Goal: Task Accomplishment & Management: Complete application form

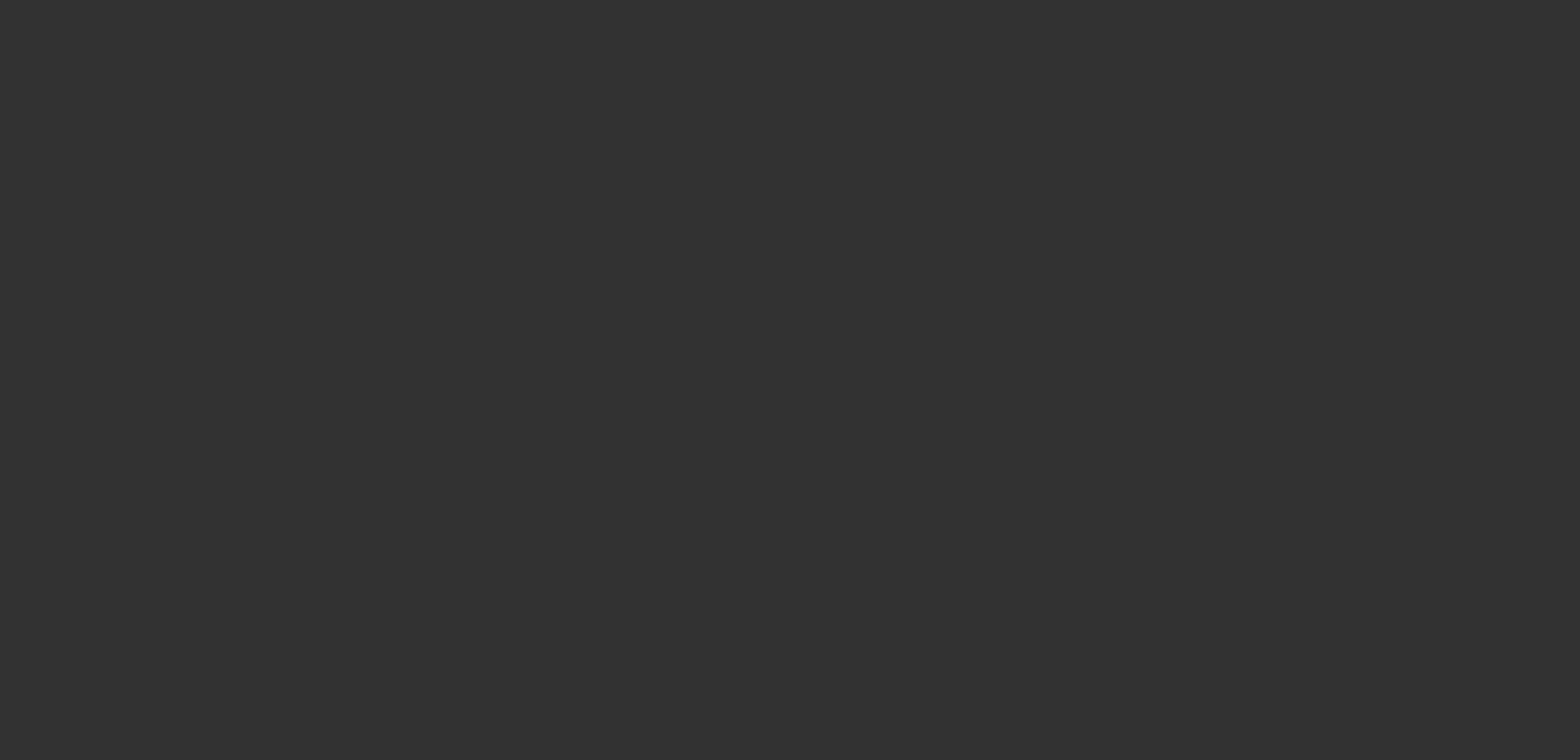
select select "4"
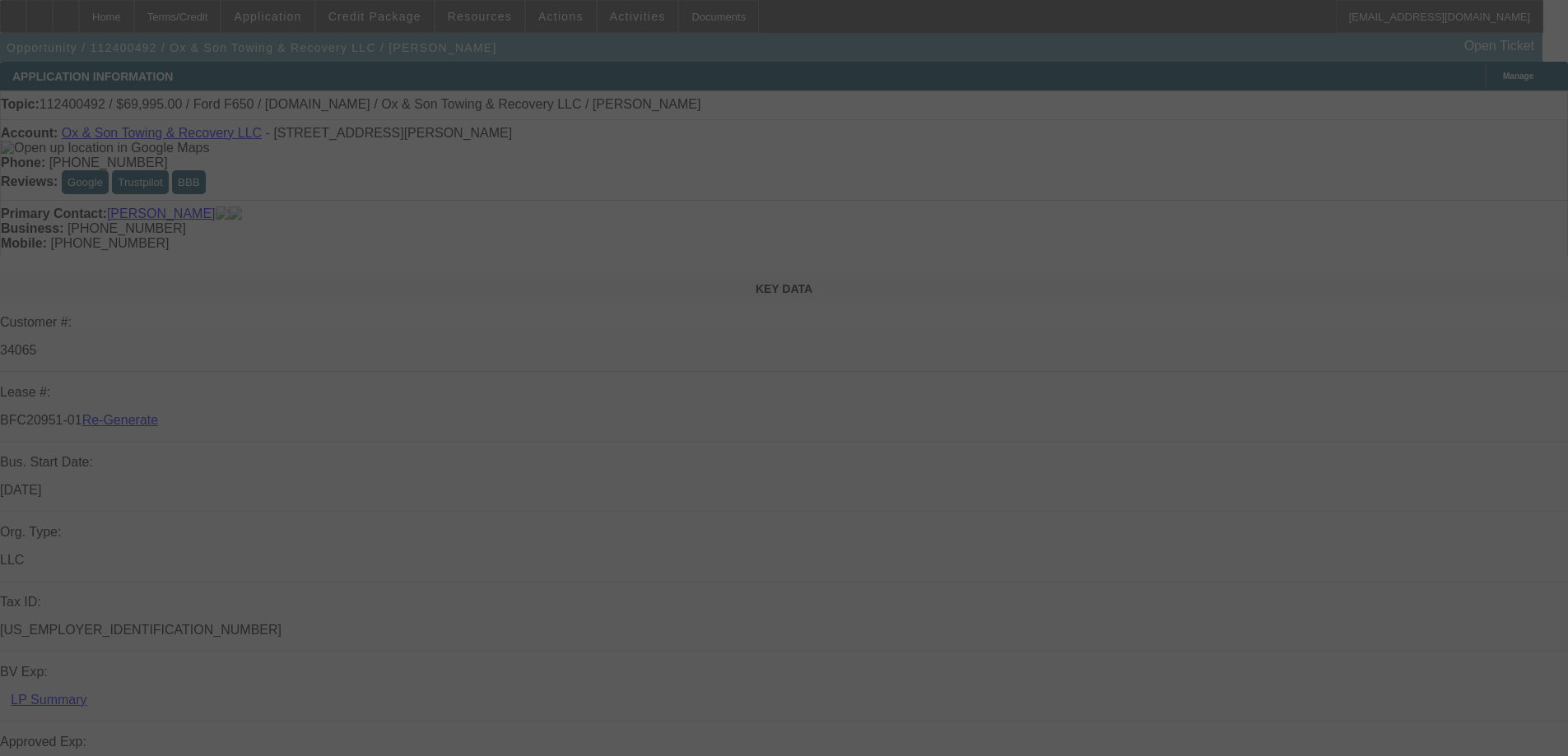
select select "0"
select select "3"
select select "0"
select select "6"
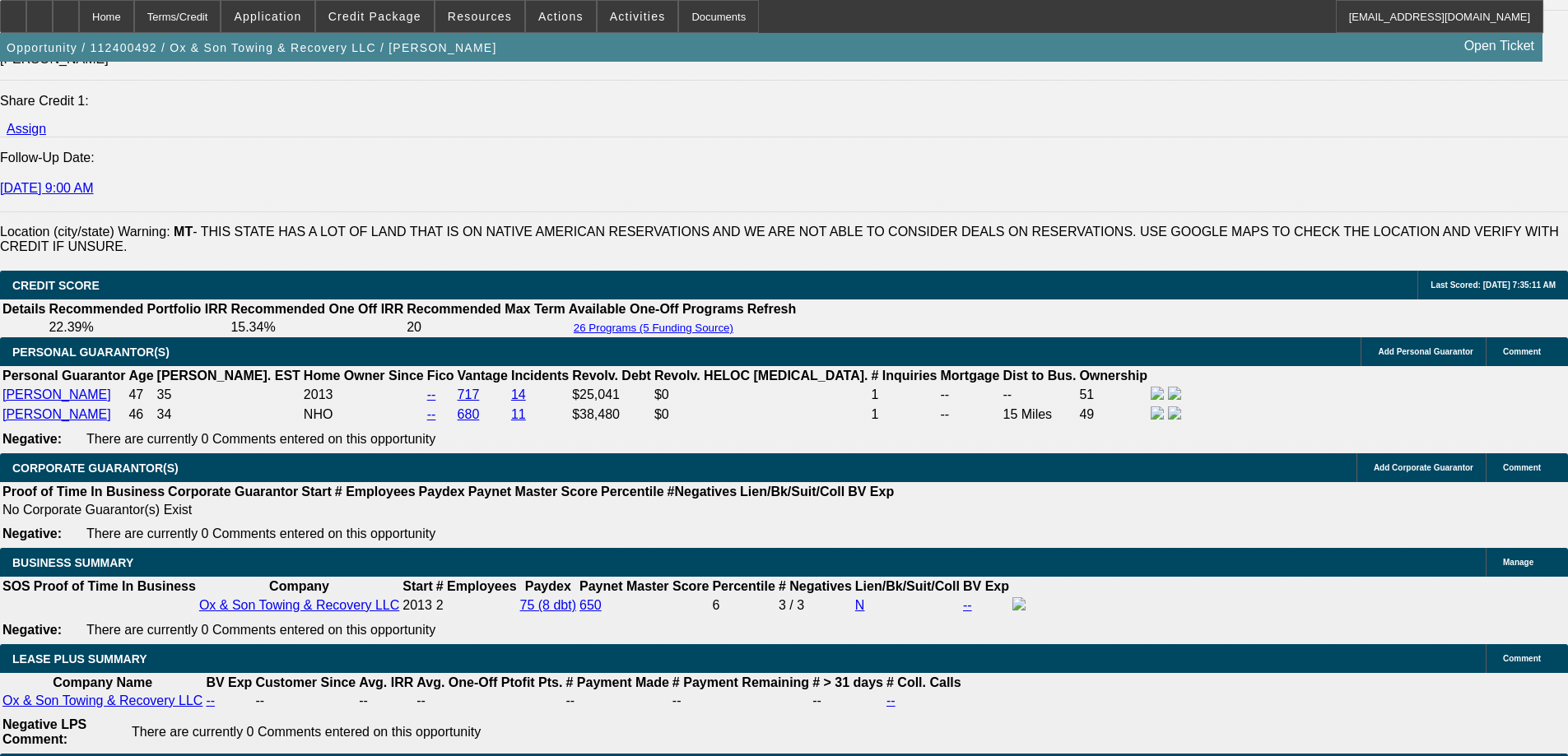
scroll to position [2716, 0]
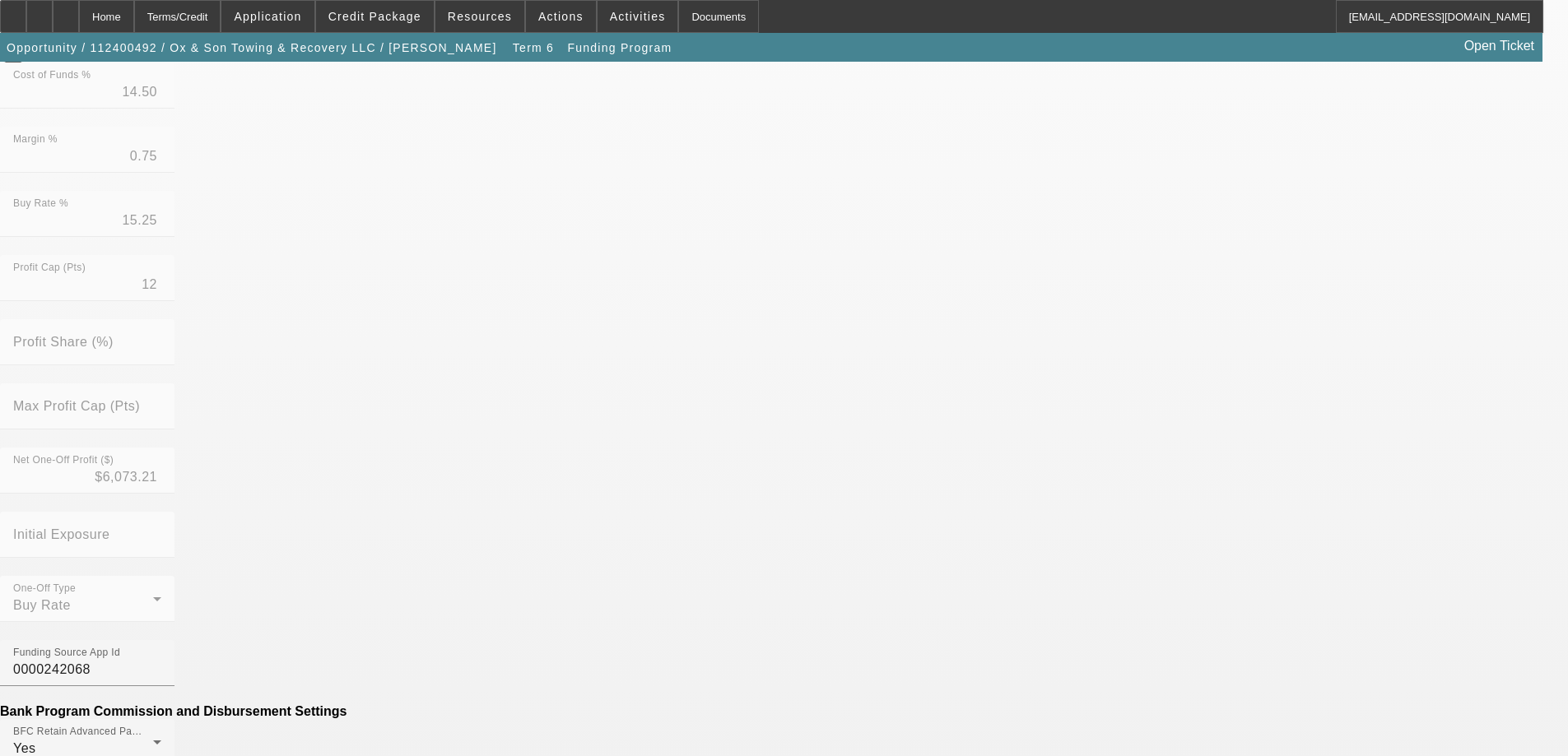
scroll to position [658, 0]
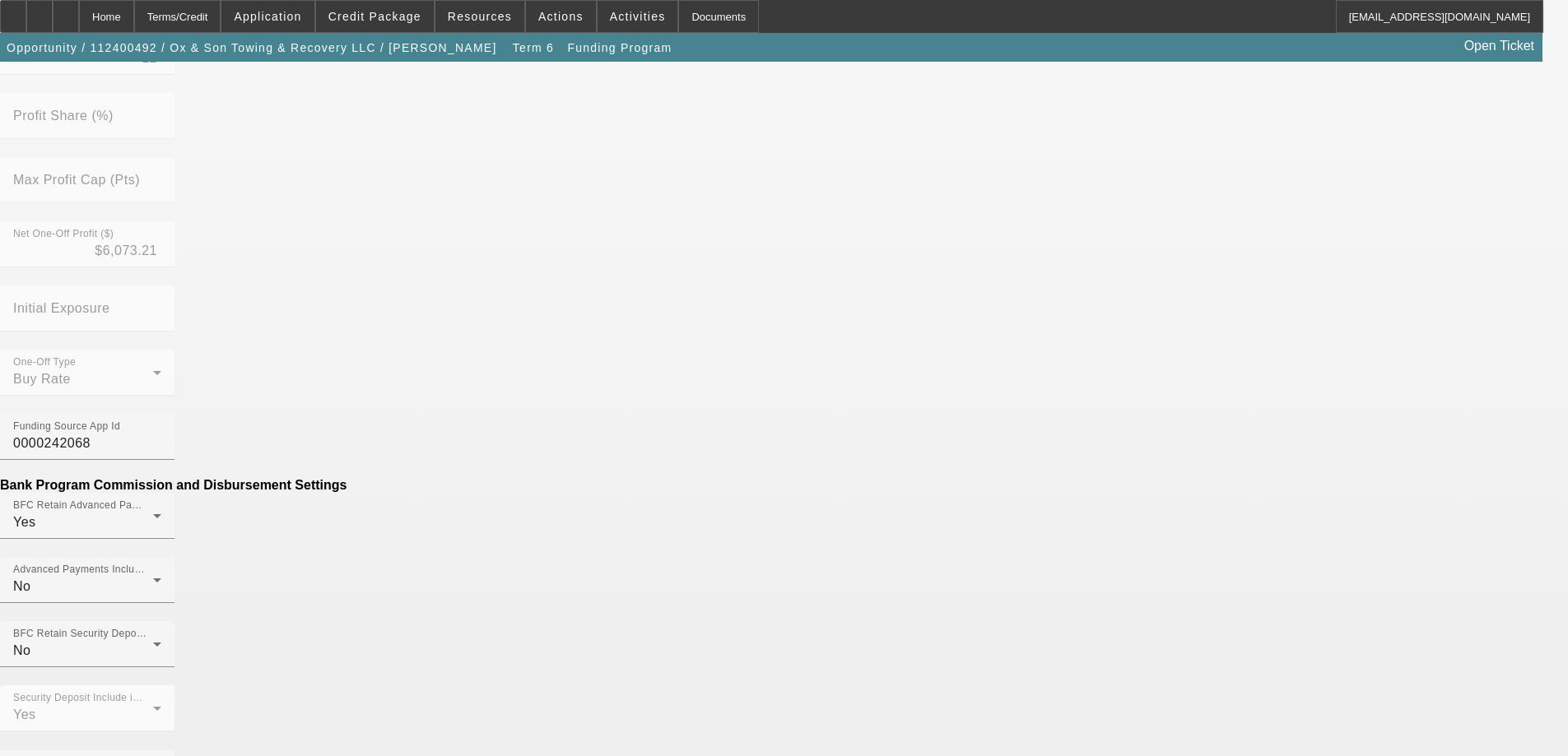
click at [619, 344] on mat-option "No" at bounding box center [664, 347] width 215 height 39
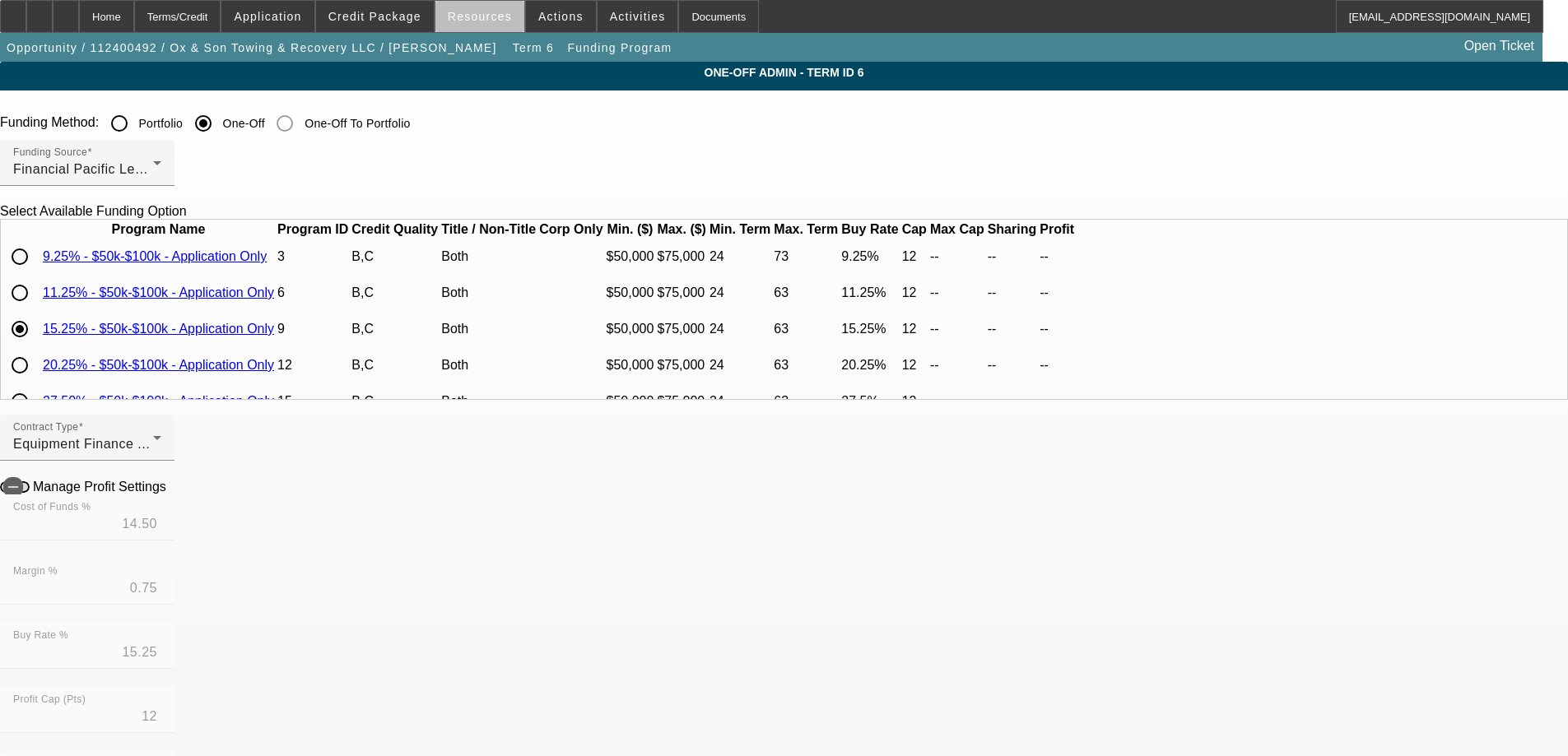
click at [491, 30] on span at bounding box center [480, 17] width 89 height 39
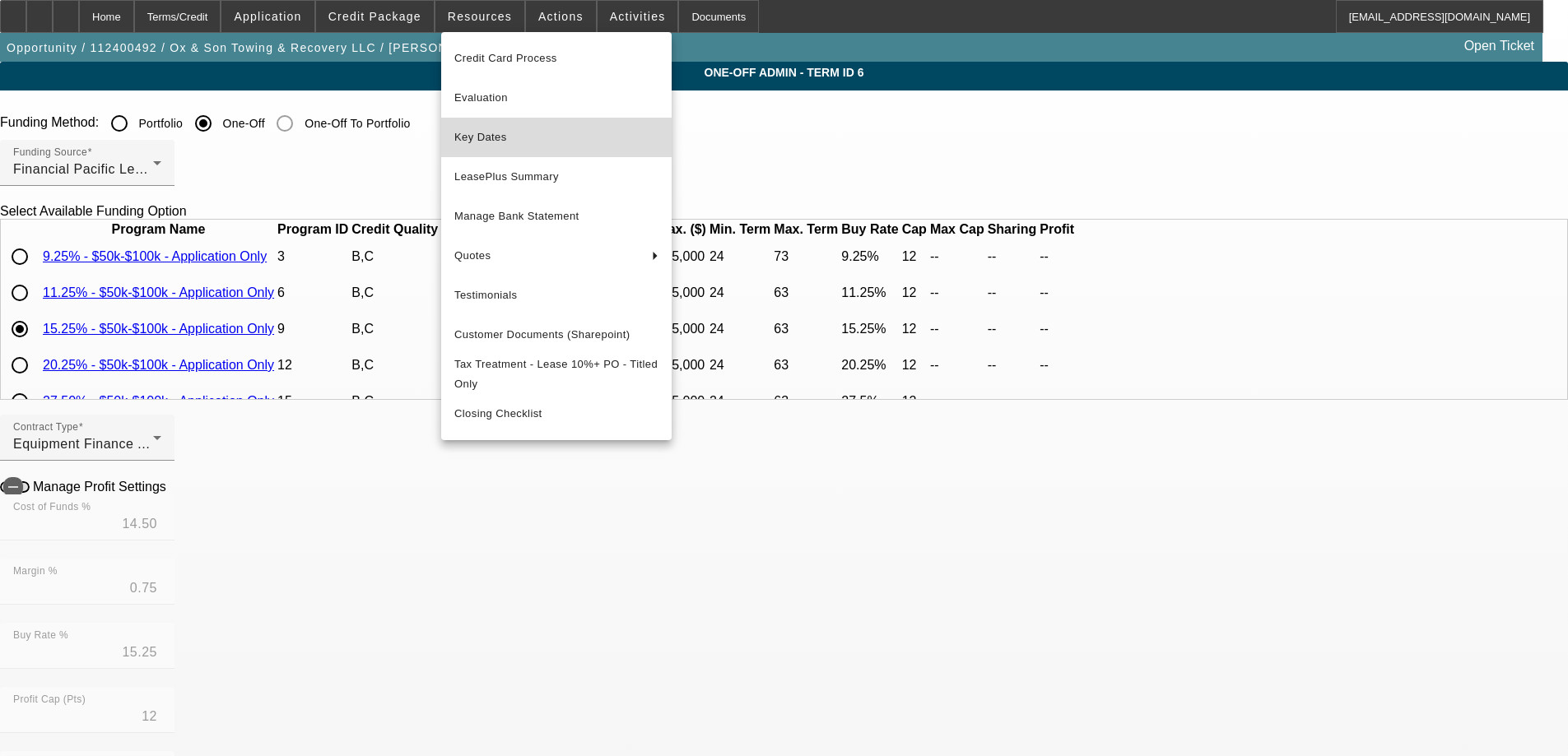
click at [497, 146] on span "Key Dates" at bounding box center [556, 137] width 204 height 20
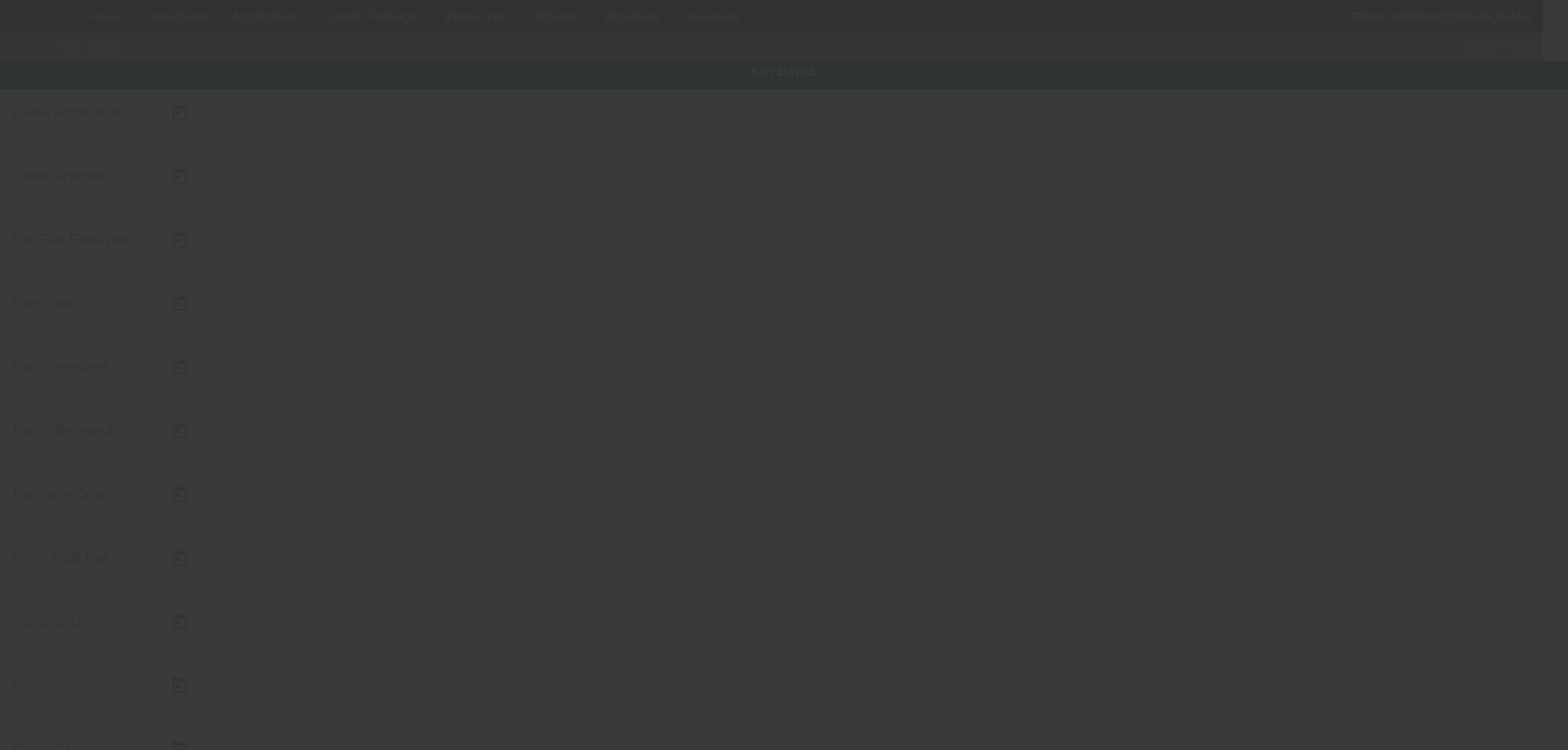
type input "[DATE]"
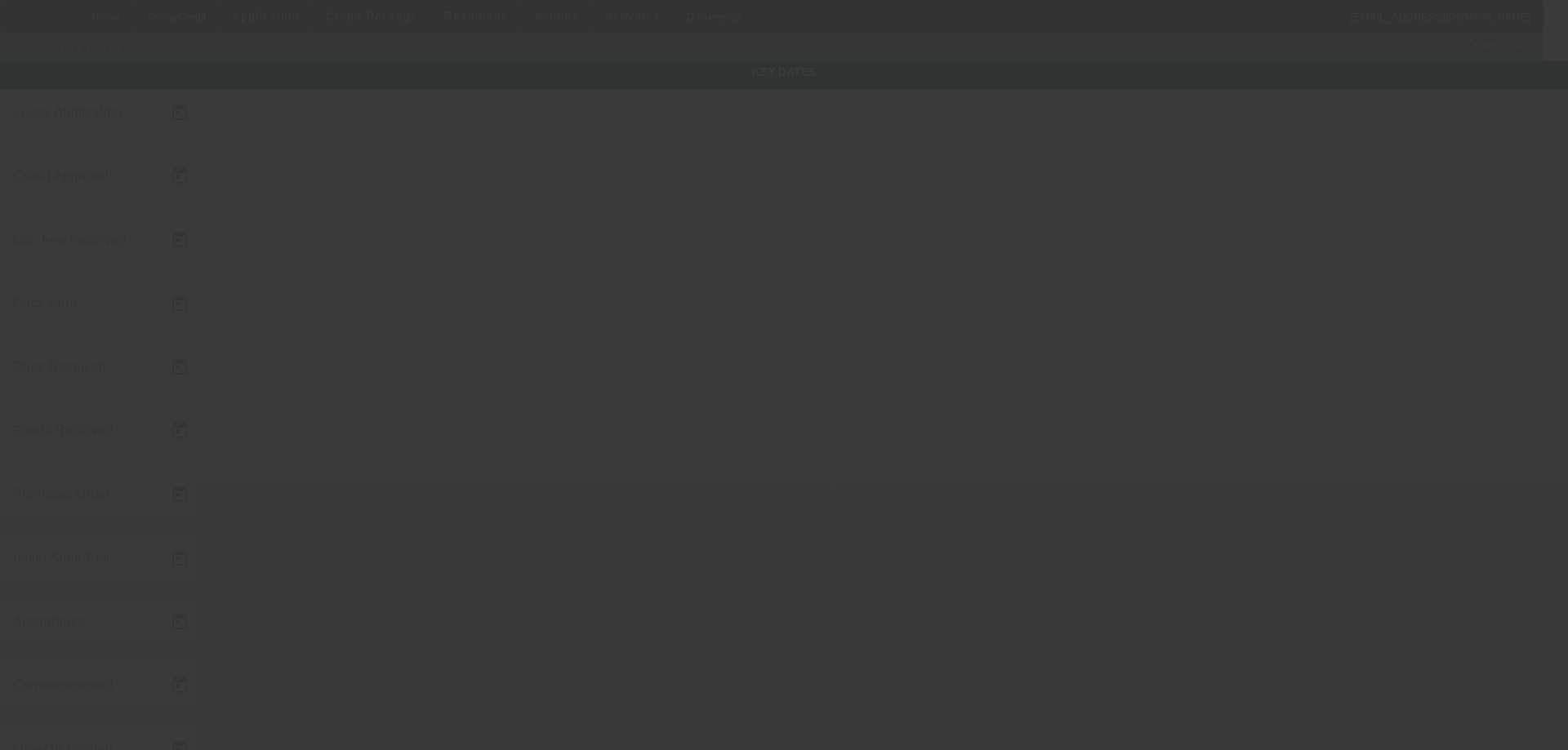
type input "[DATE]"
type input "8/28/2025"
type input "9/1/2025"
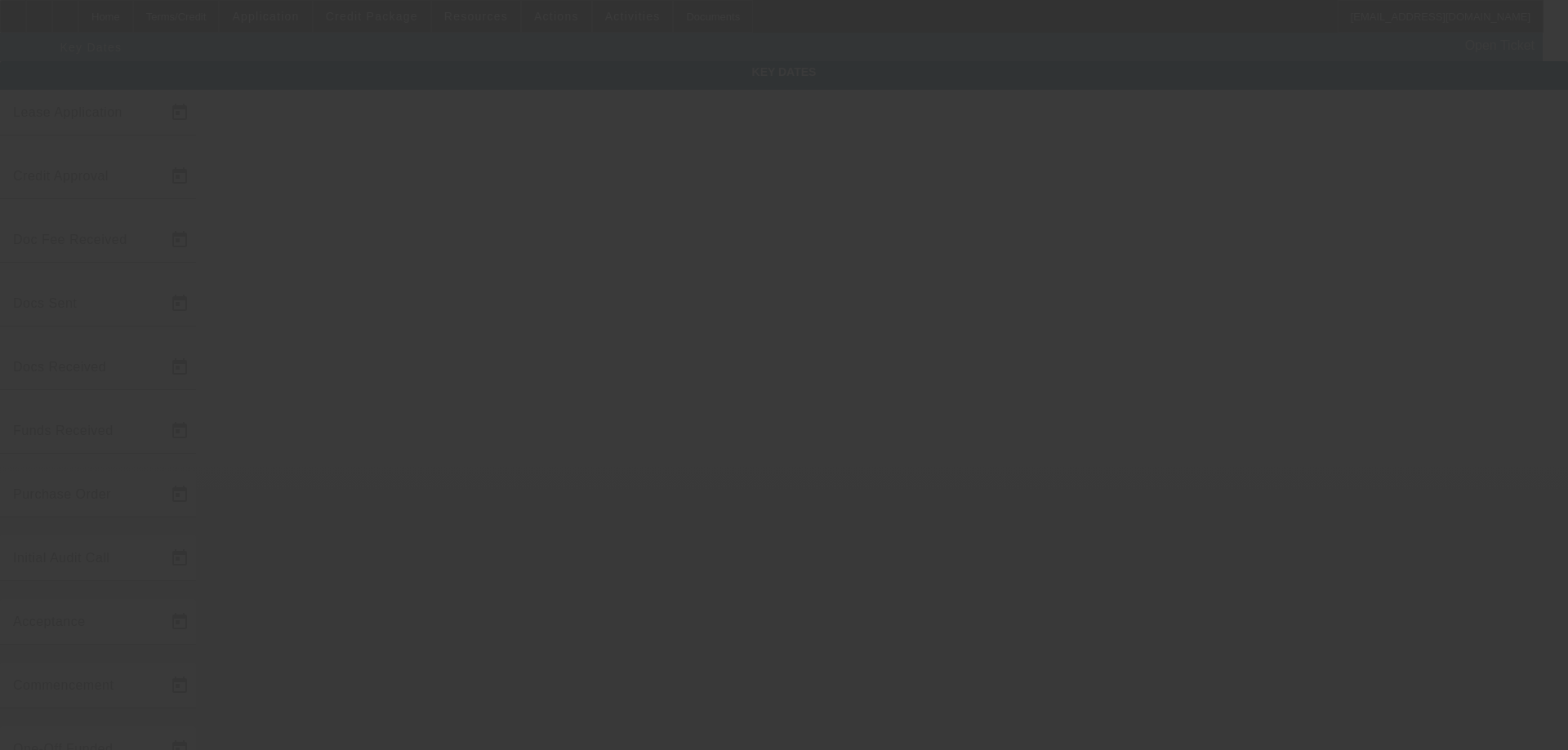
type input "10/1/2025"
type input "9/15/2025"
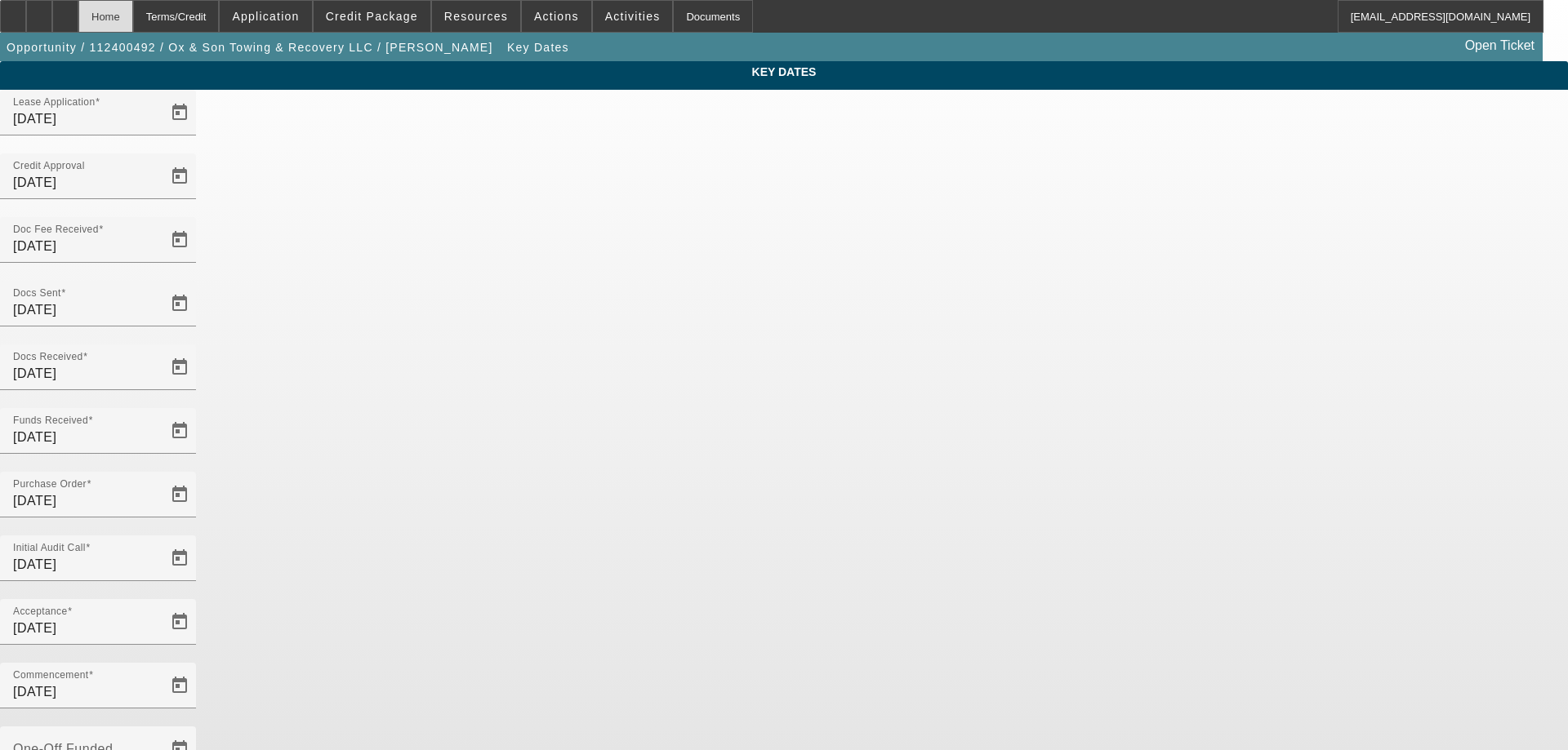
click at [133, 17] on div "Home" at bounding box center [106, 17] width 54 height 33
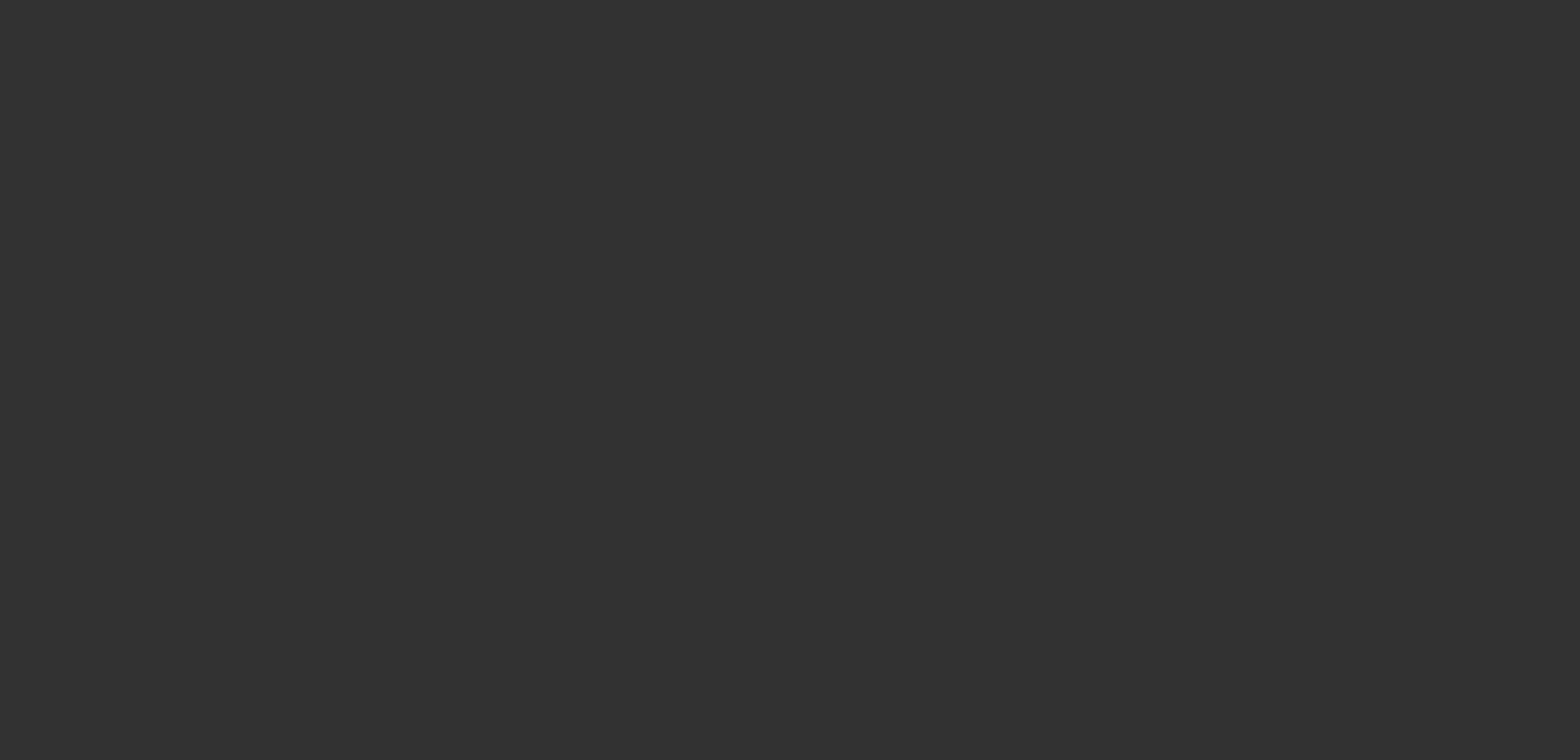
select select "4"
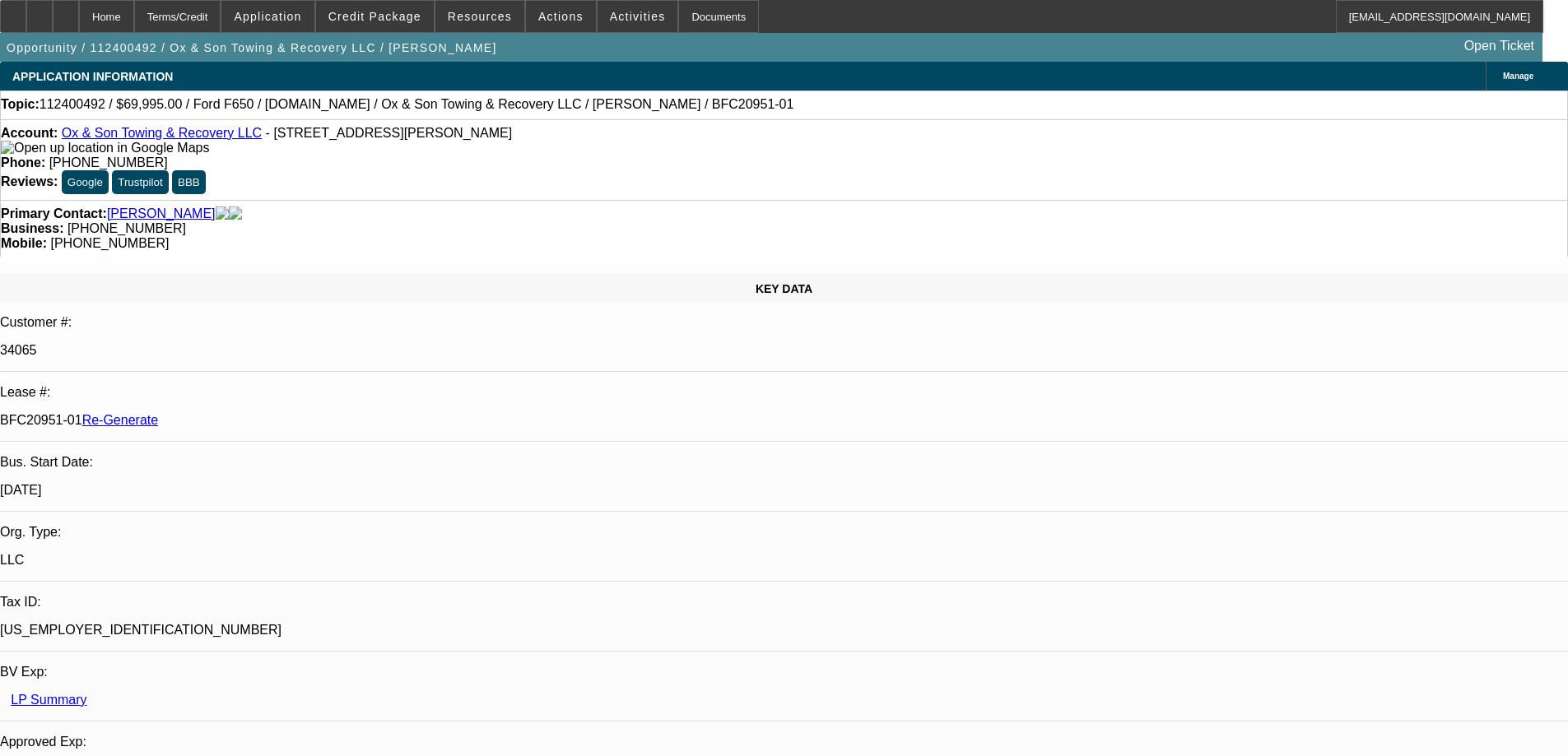
select select "0"
select select "3"
select select "0"
select select "6"
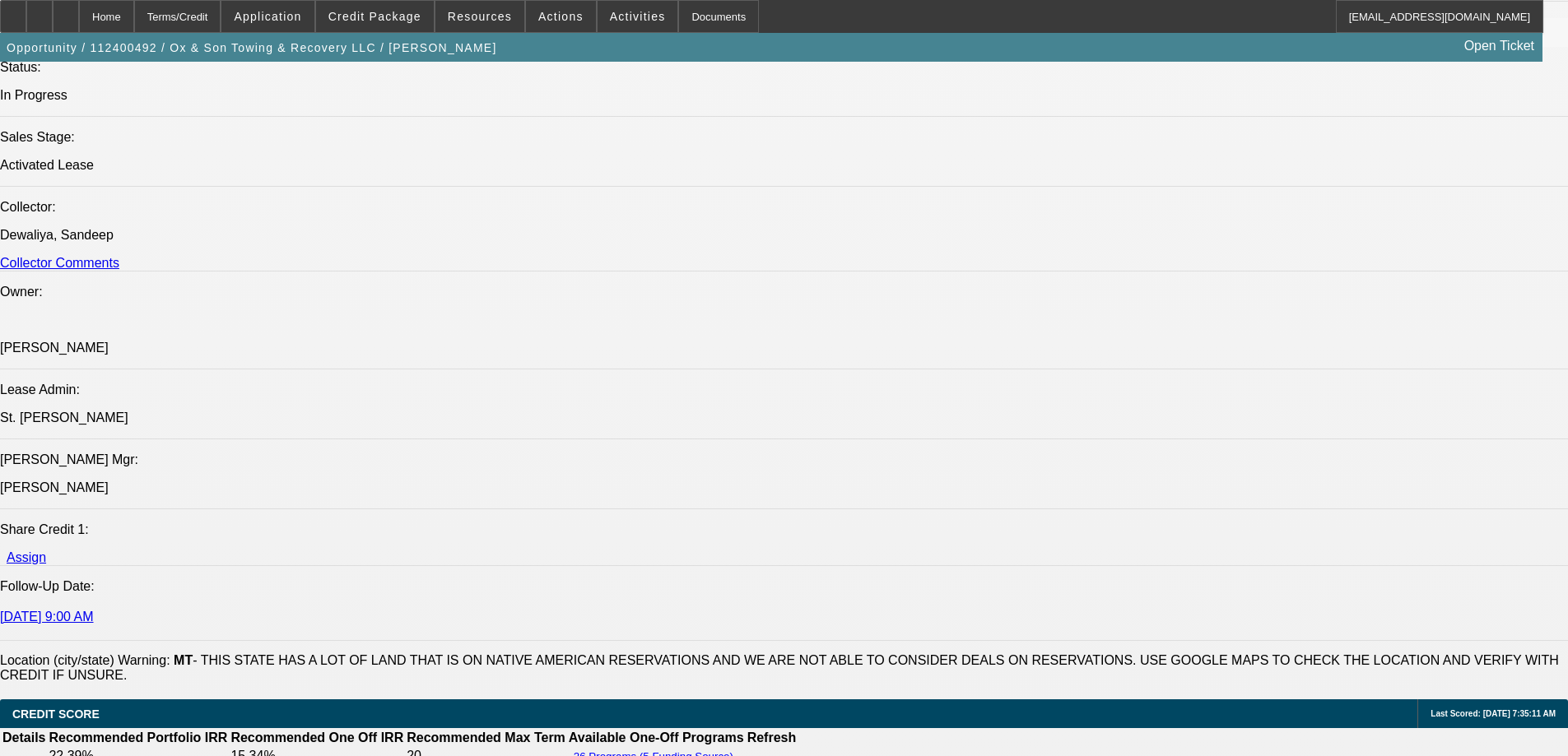
scroll to position [2633, 0]
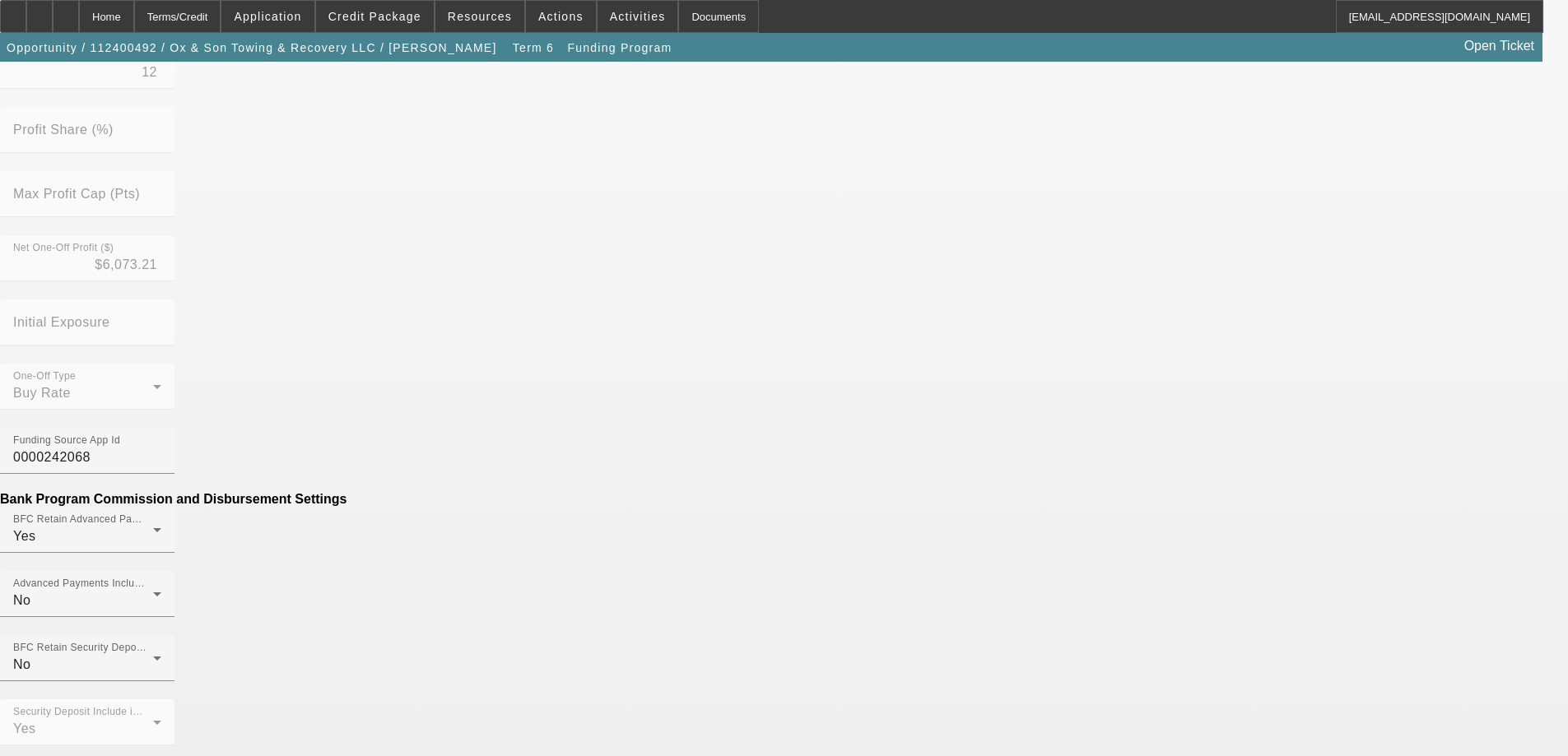
scroll to position [669, 0]
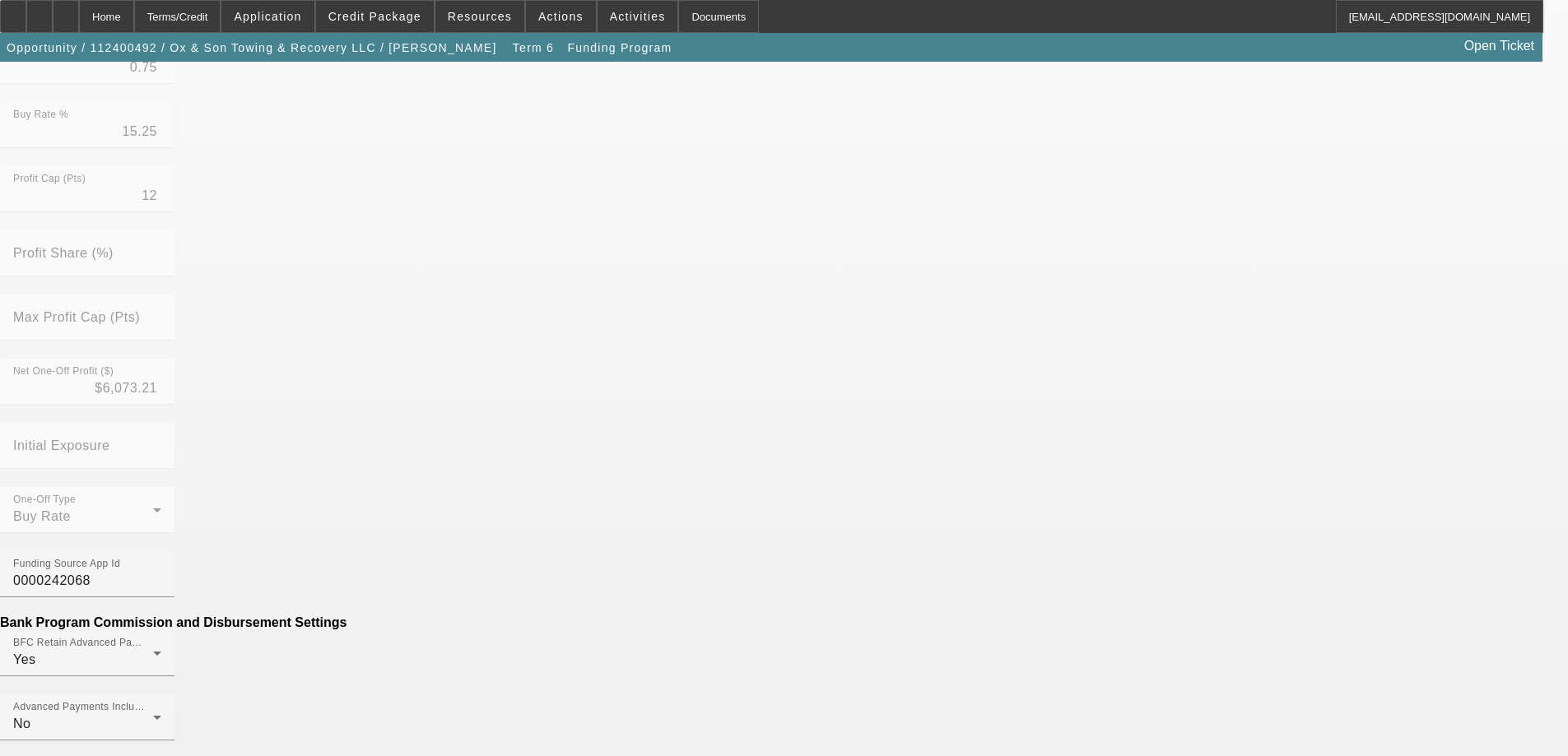
scroll to position [658, 0]
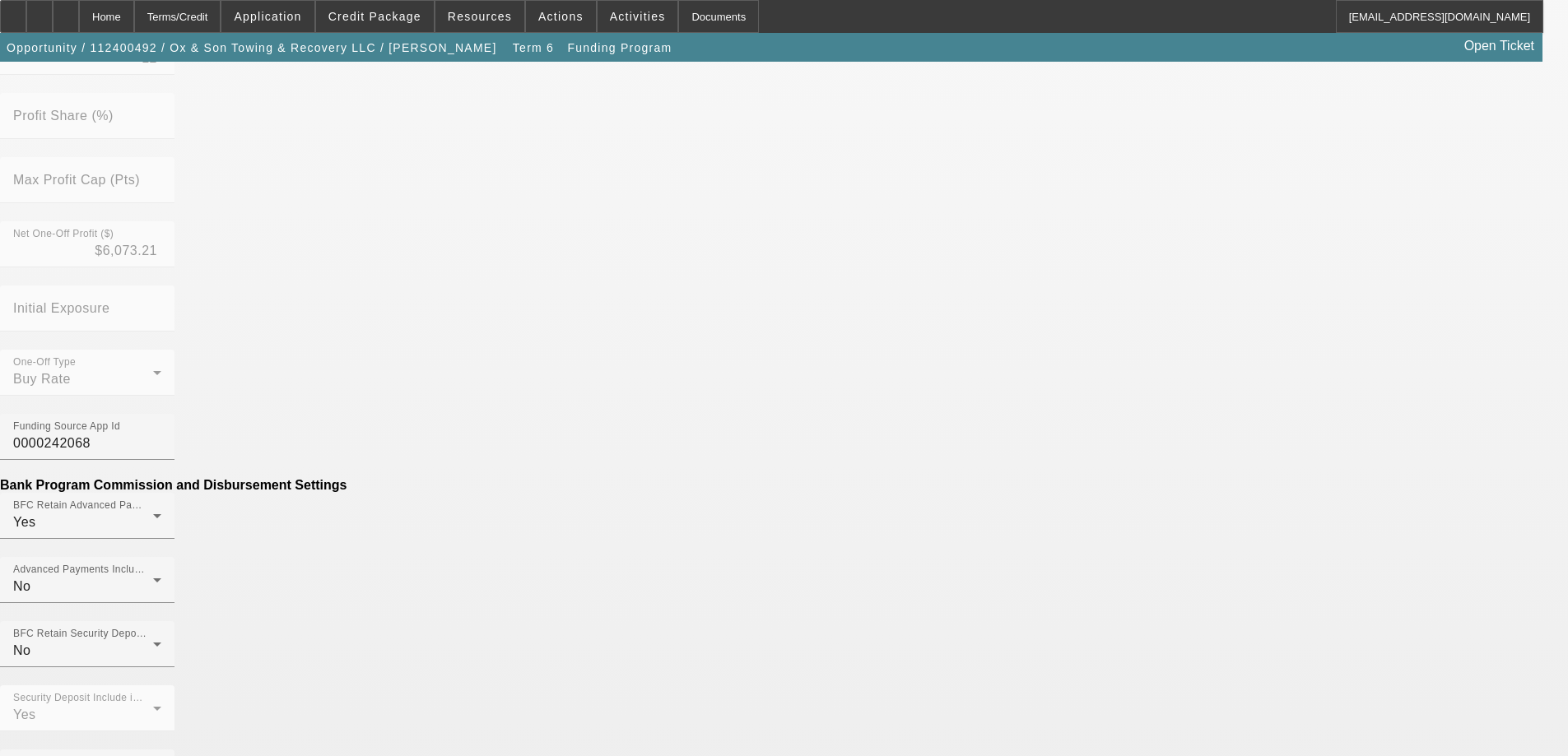
type input "$426.65"
type input "PER DIEM"
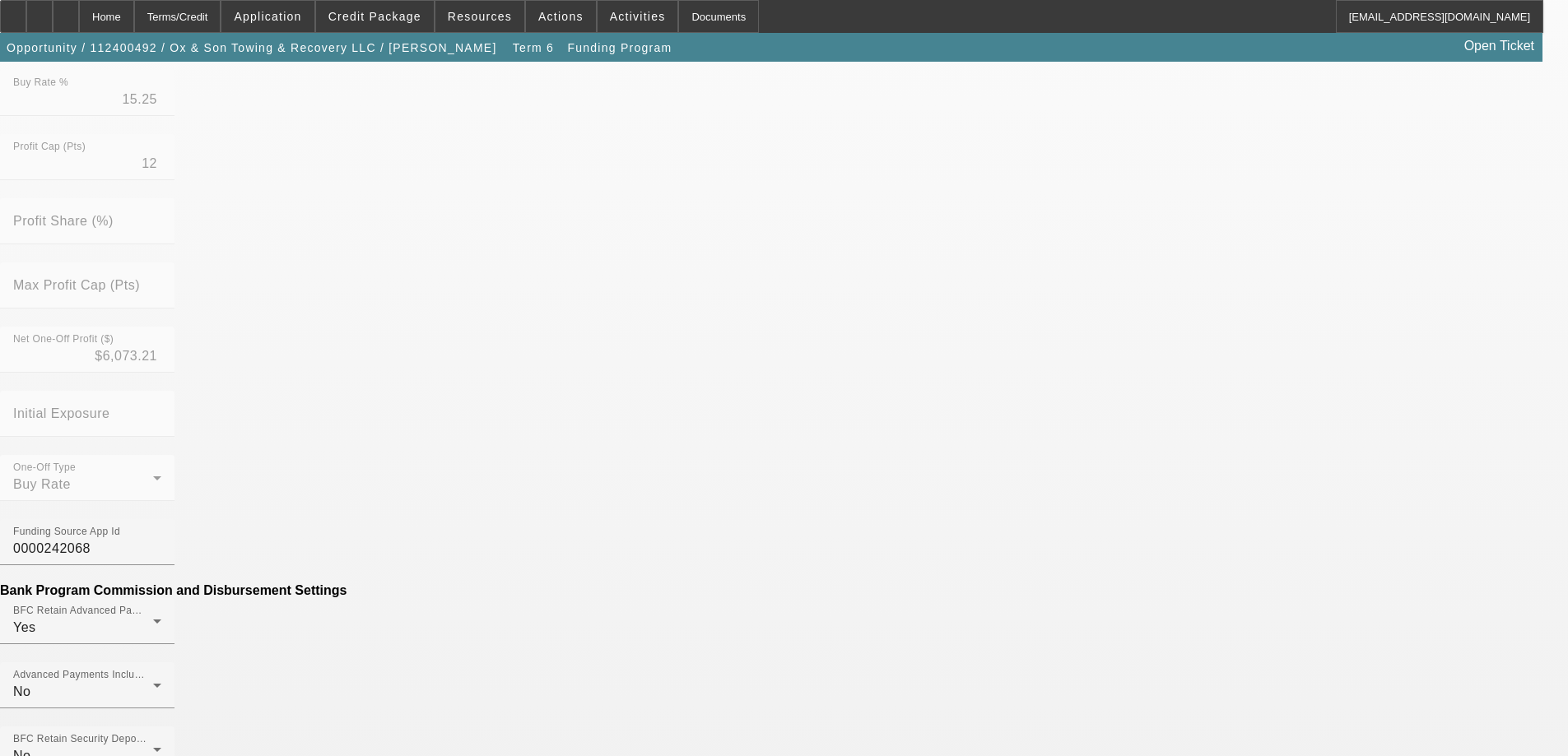
scroll to position [537, 0]
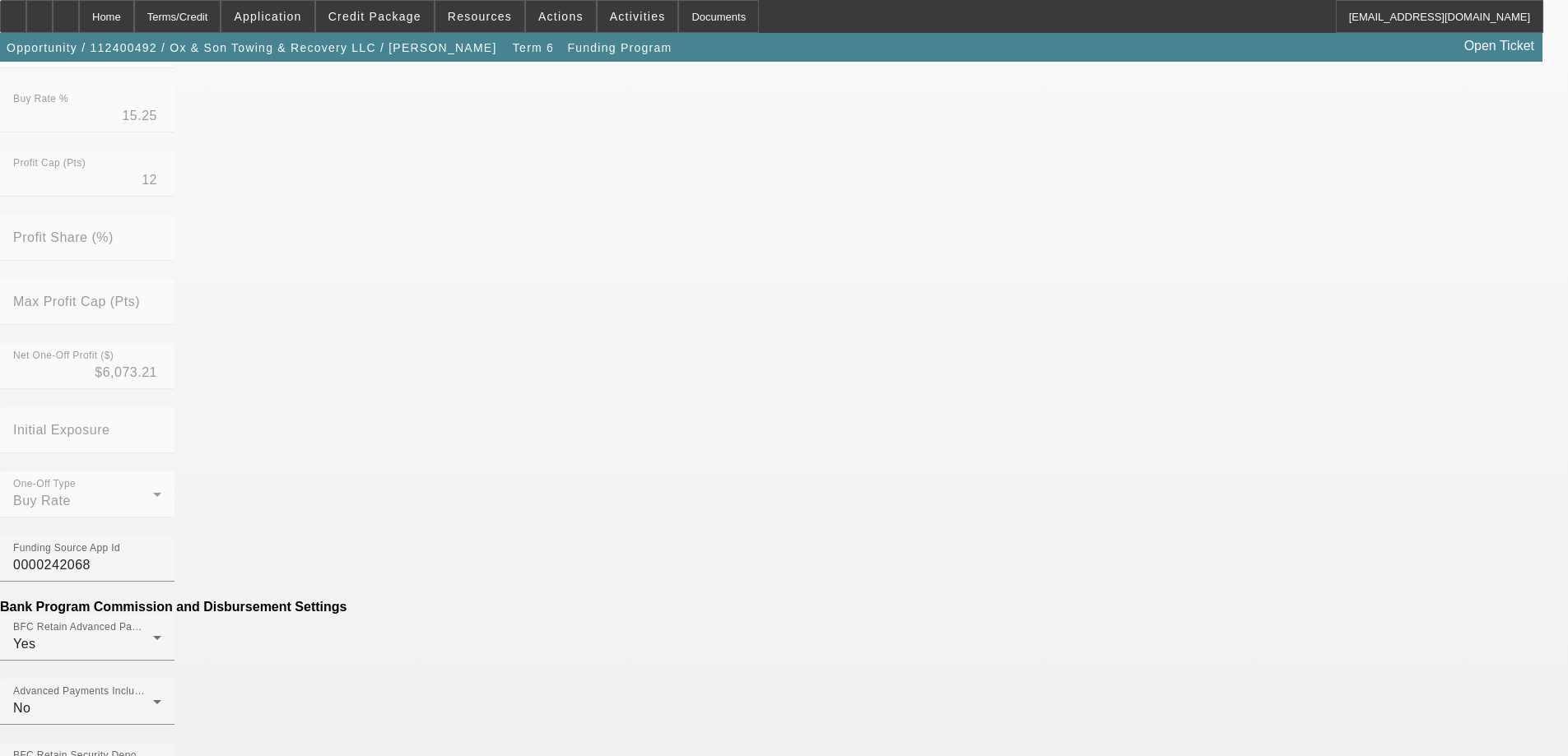
type input "($426.65)"
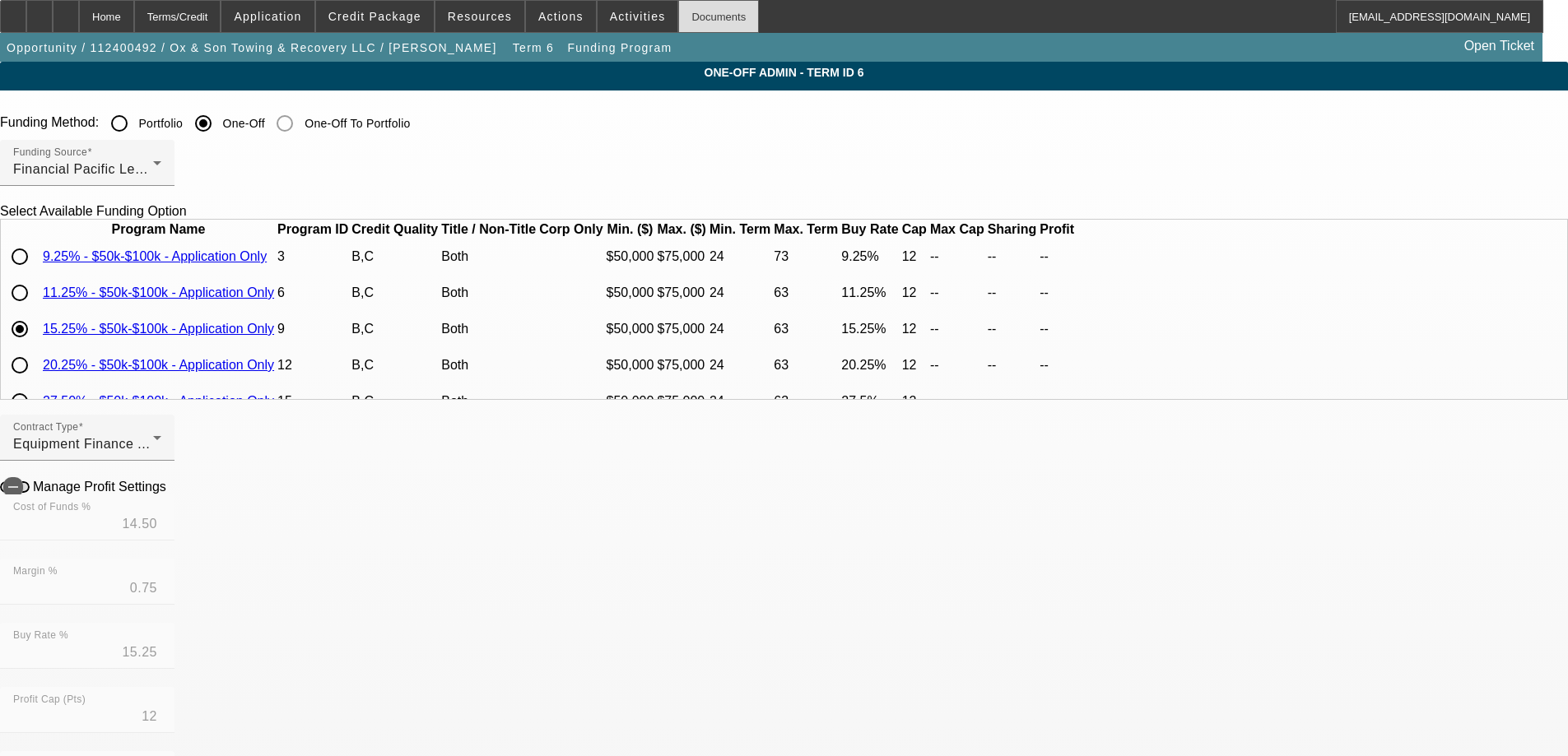
click at [678, 11] on div "Documents" at bounding box center [718, 17] width 80 height 33
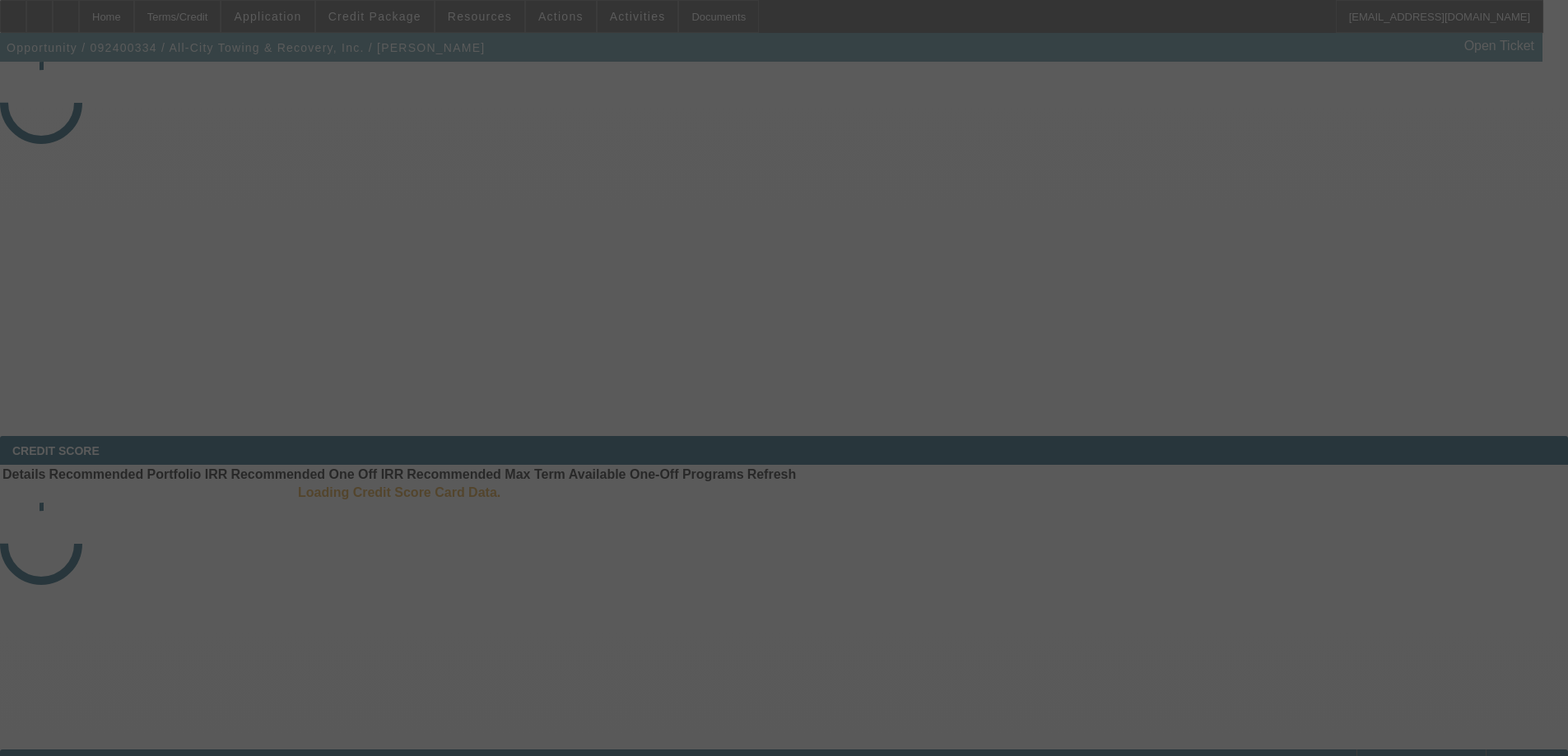
select select "3"
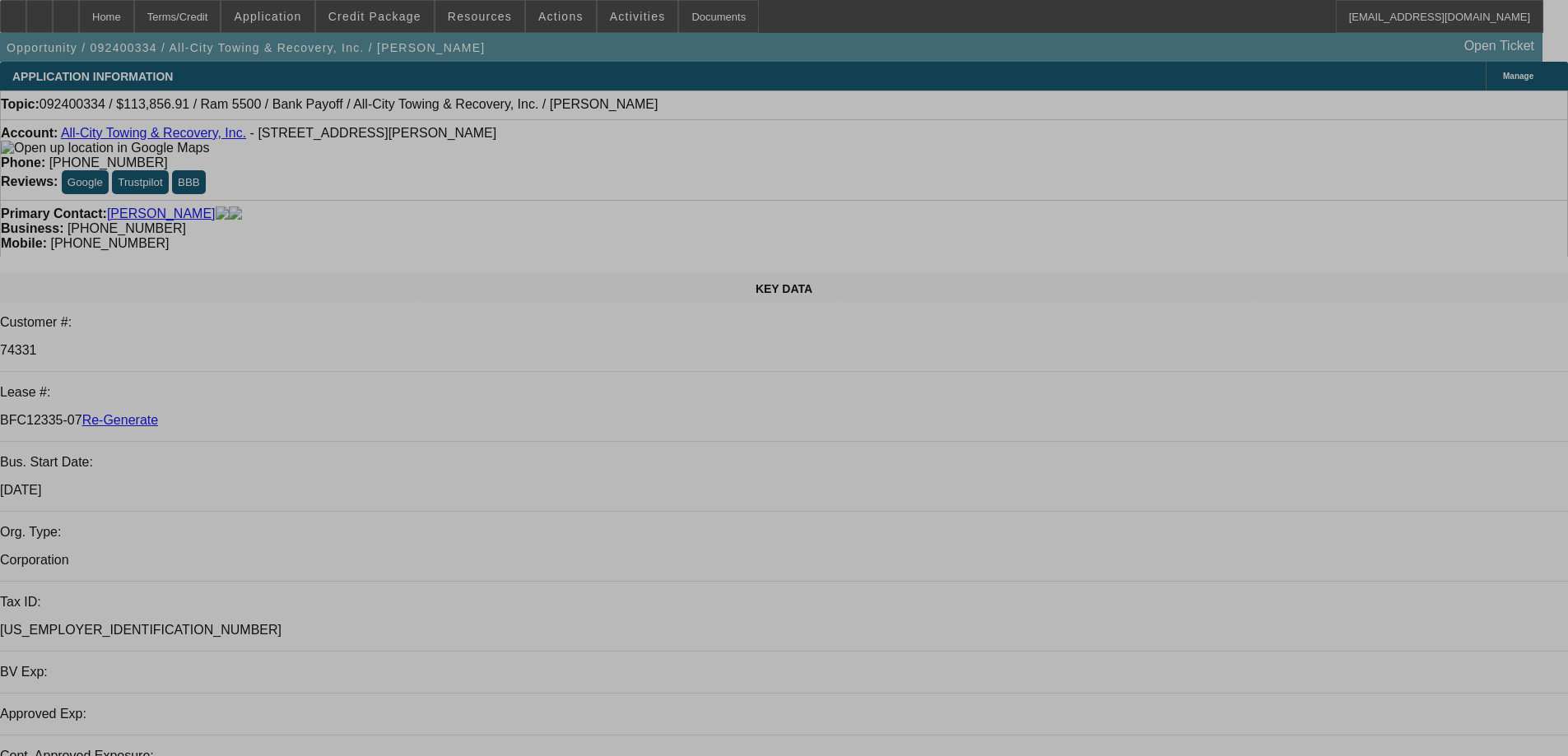
select select "0"
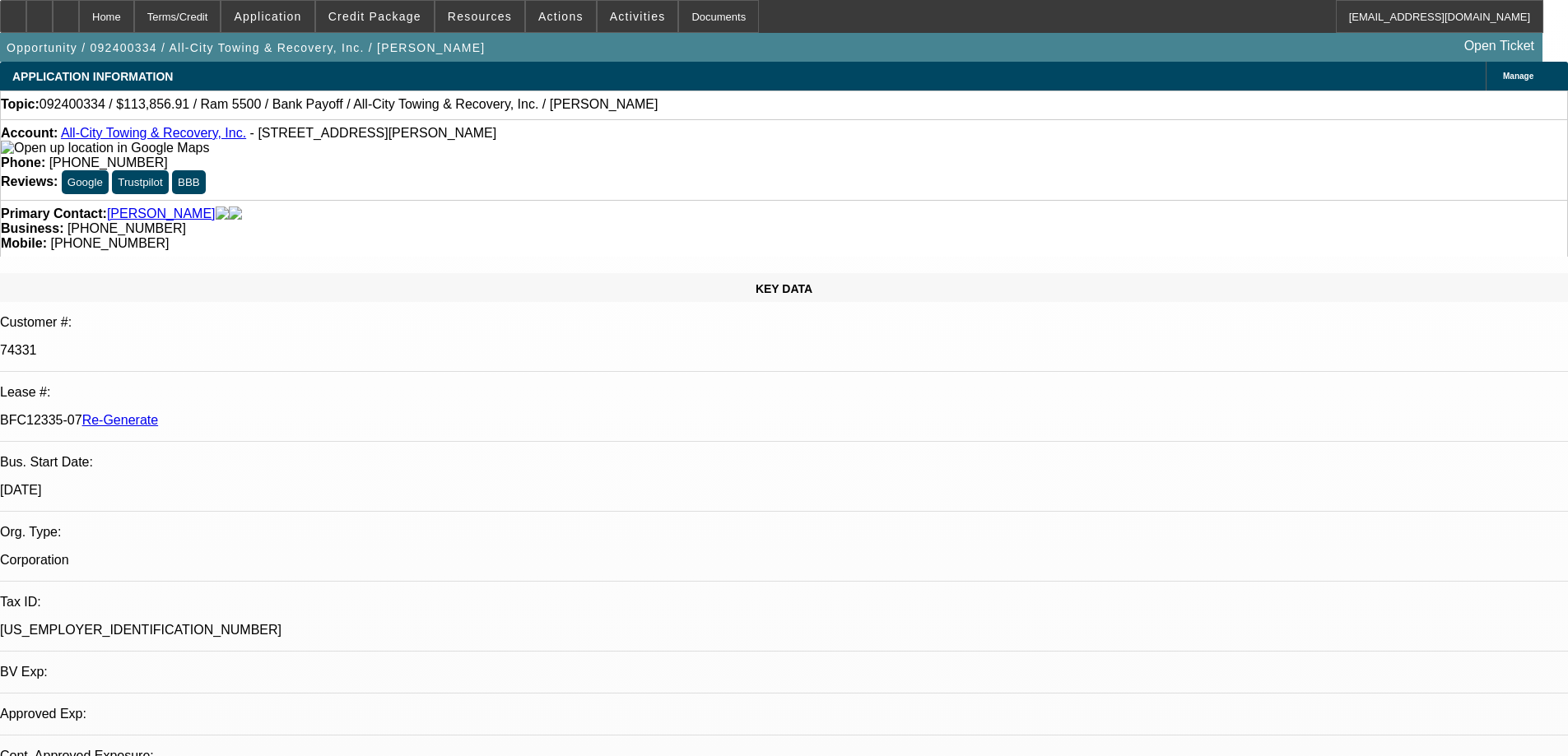
select select "0"
select select "6"
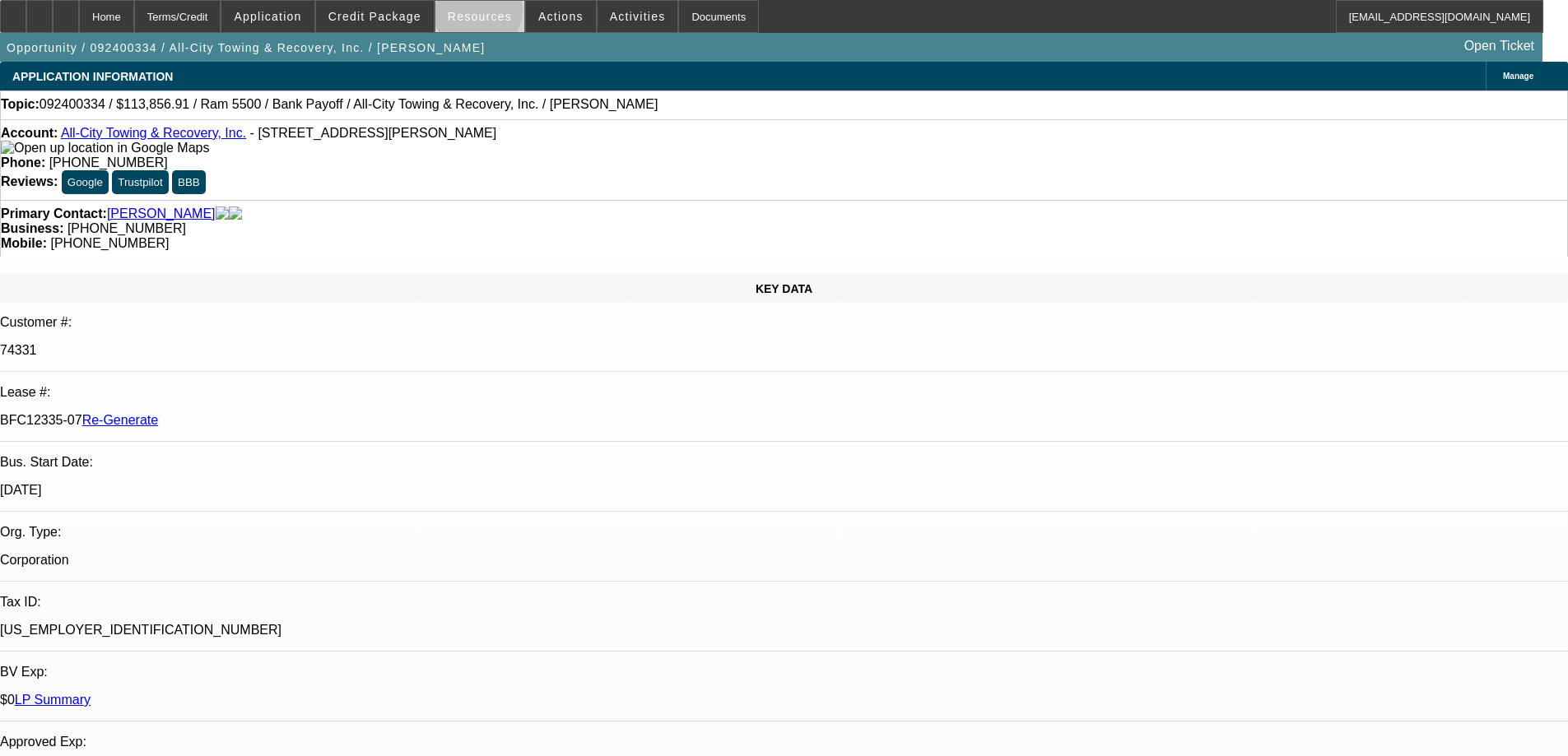
click at [484, 14] on span "Resources" at bounding box center [480, 16] width 65 height 13
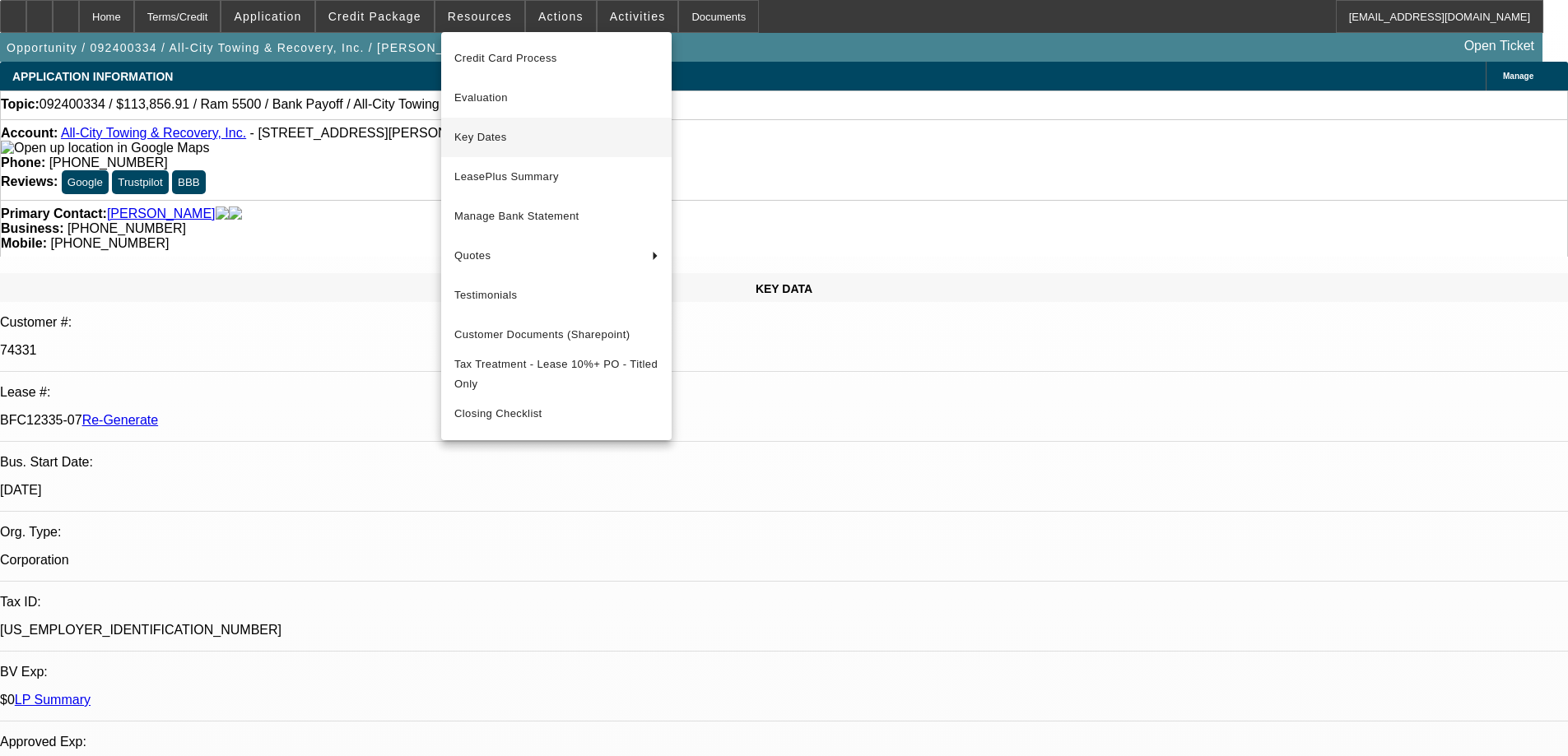
click at [482, 129] on span "Key Dates" at bounding box center [556, 137] width 204 height 20
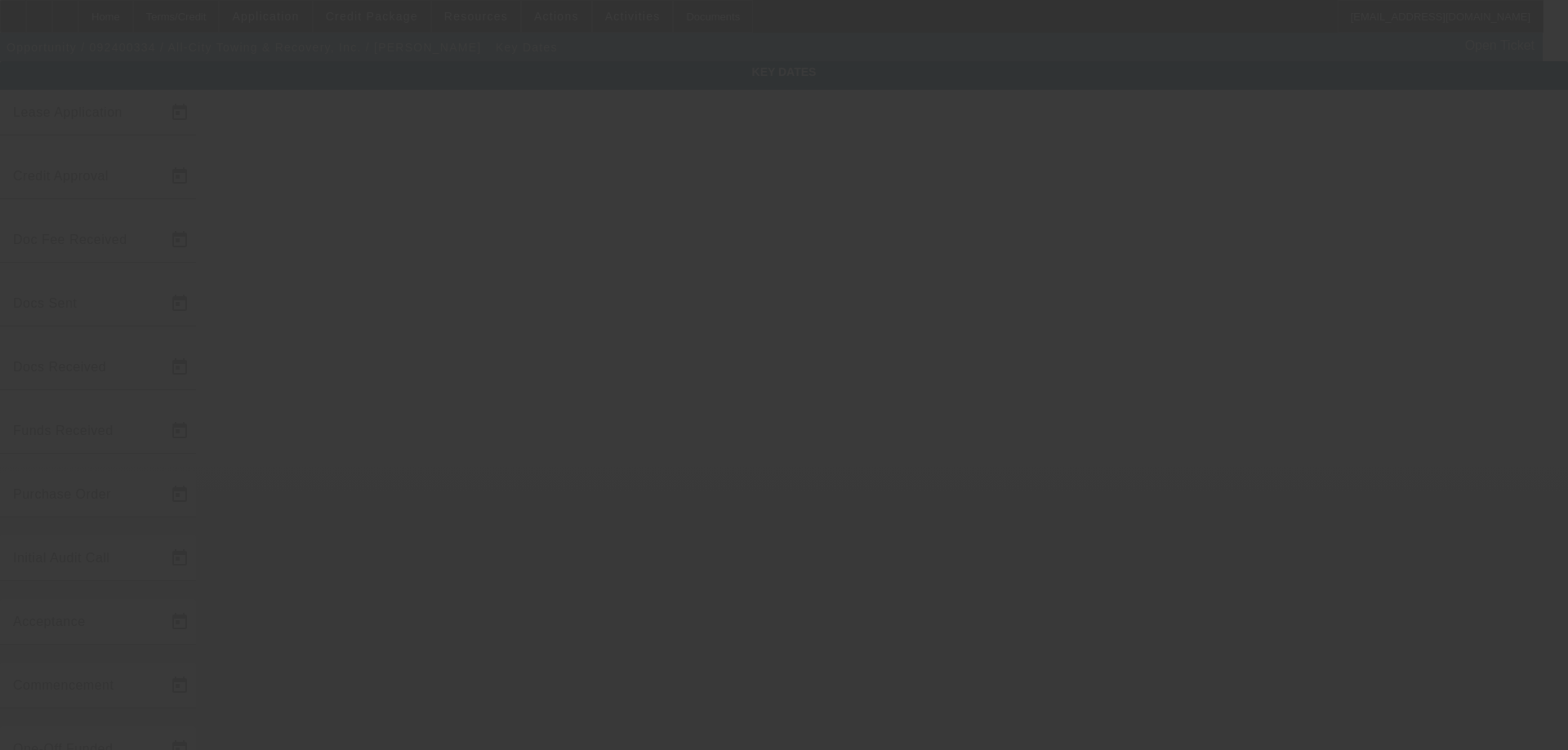
type input "[DATE]"
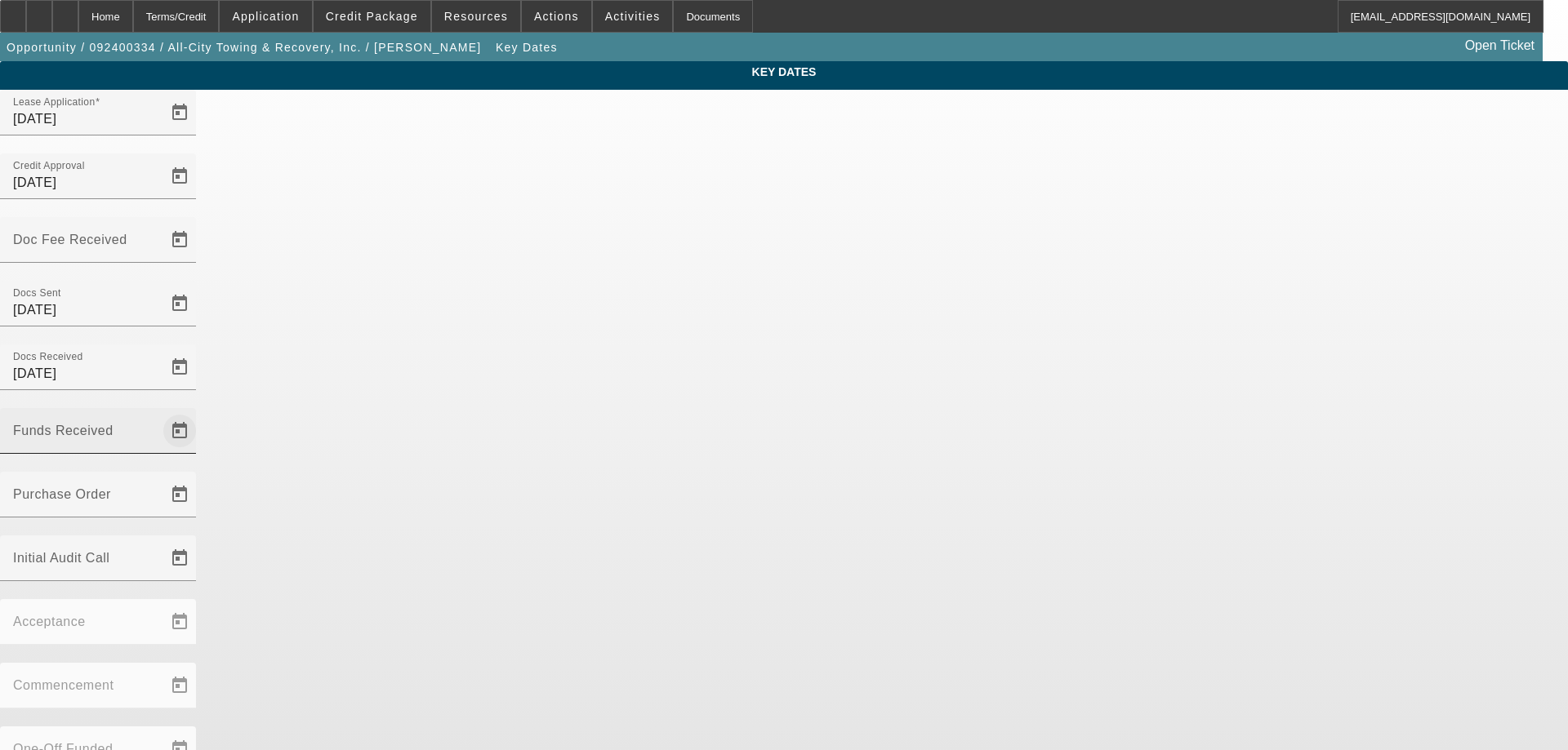
click at [199, 412] on span "Open calendar" at bounding box center [180, 431] width 39 height 39
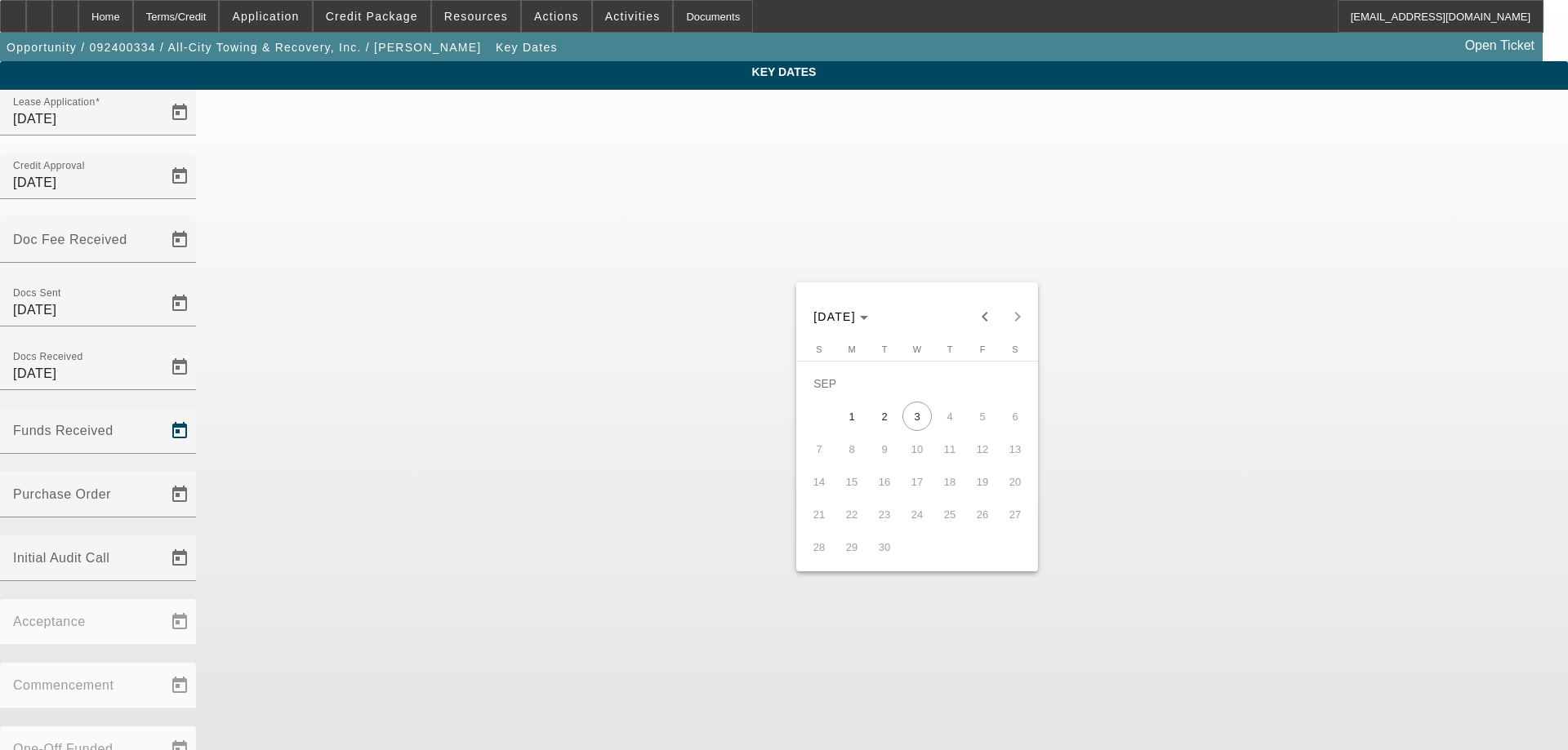
click at [921, 417] on span "3" at bounding box center [917, 416] width 29 height 29
type input "[DATE]"
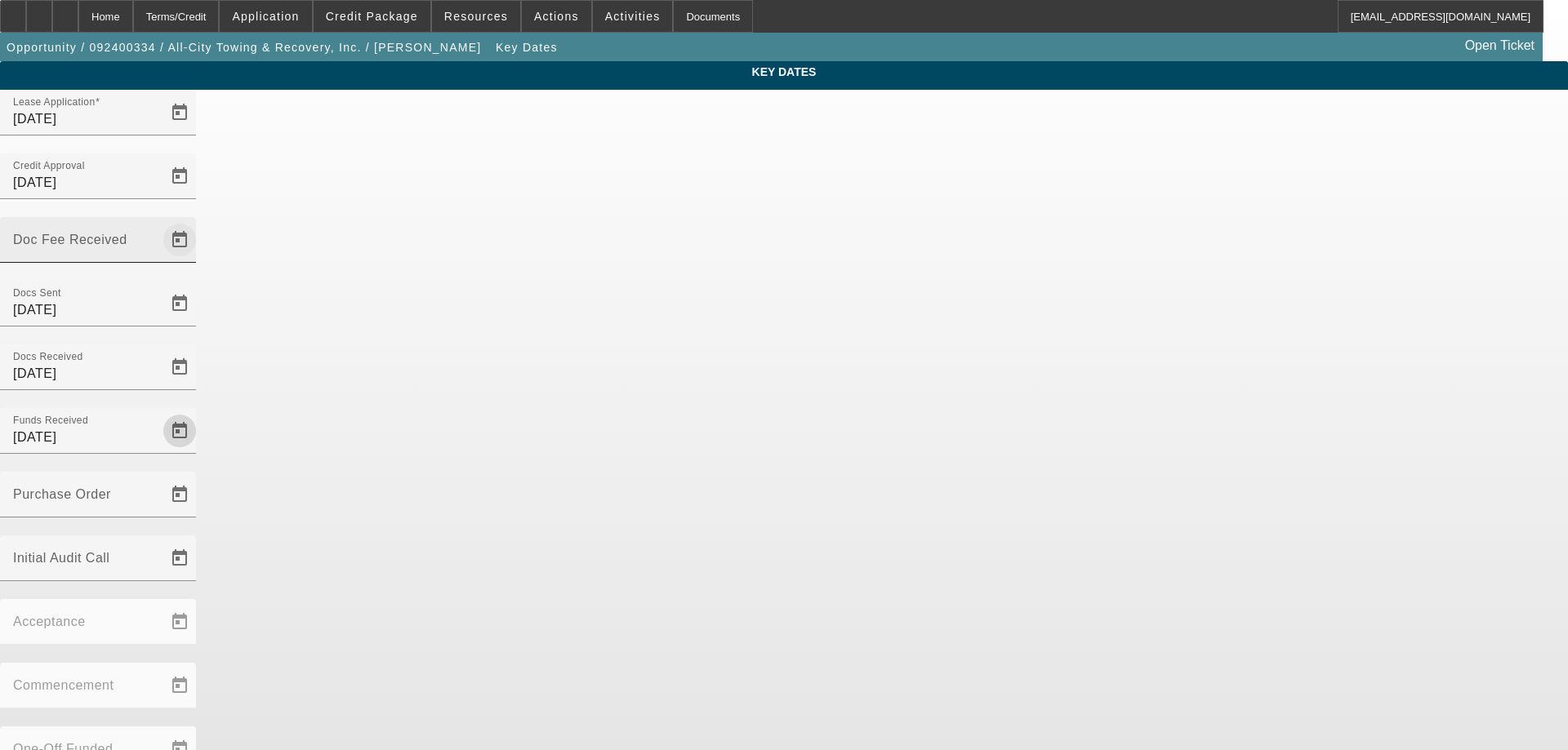
click at [199, 221] on span "Open calendar" at bounding box center [180, 240] width 39 height 39
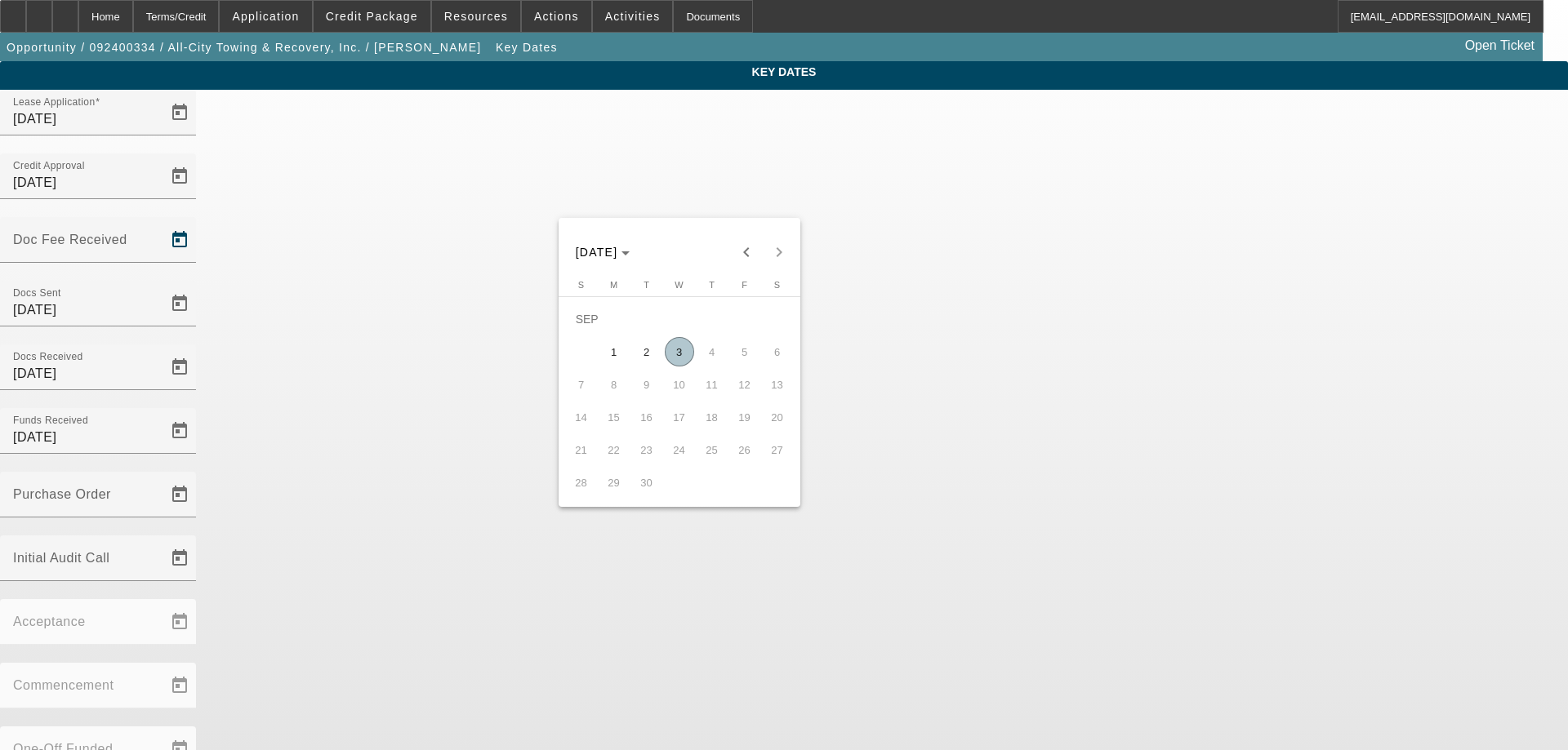
click at [683, 358] on span "3" at bounding box center [679, 352] width 29 height 29
type input "[DATE]"
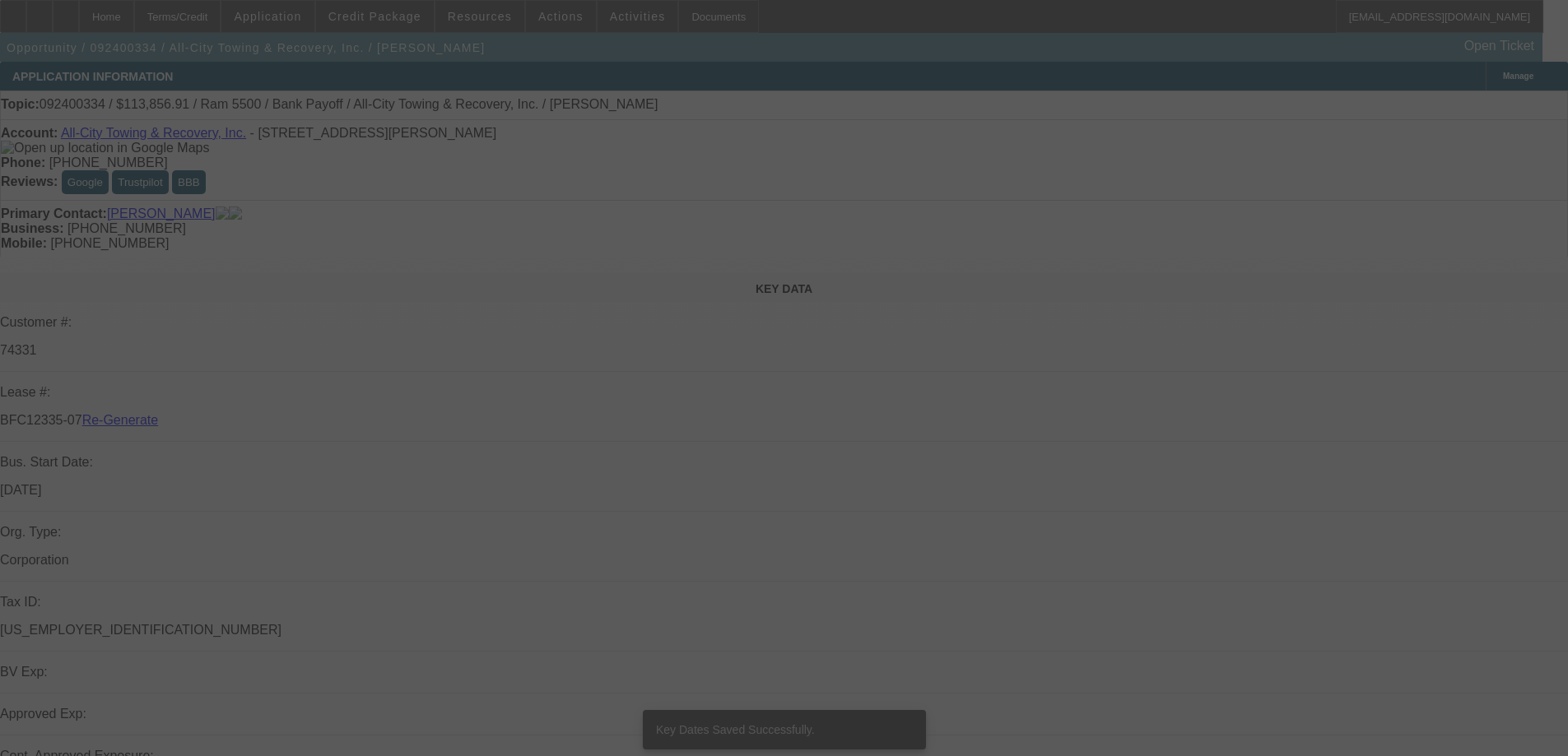
select select "3"
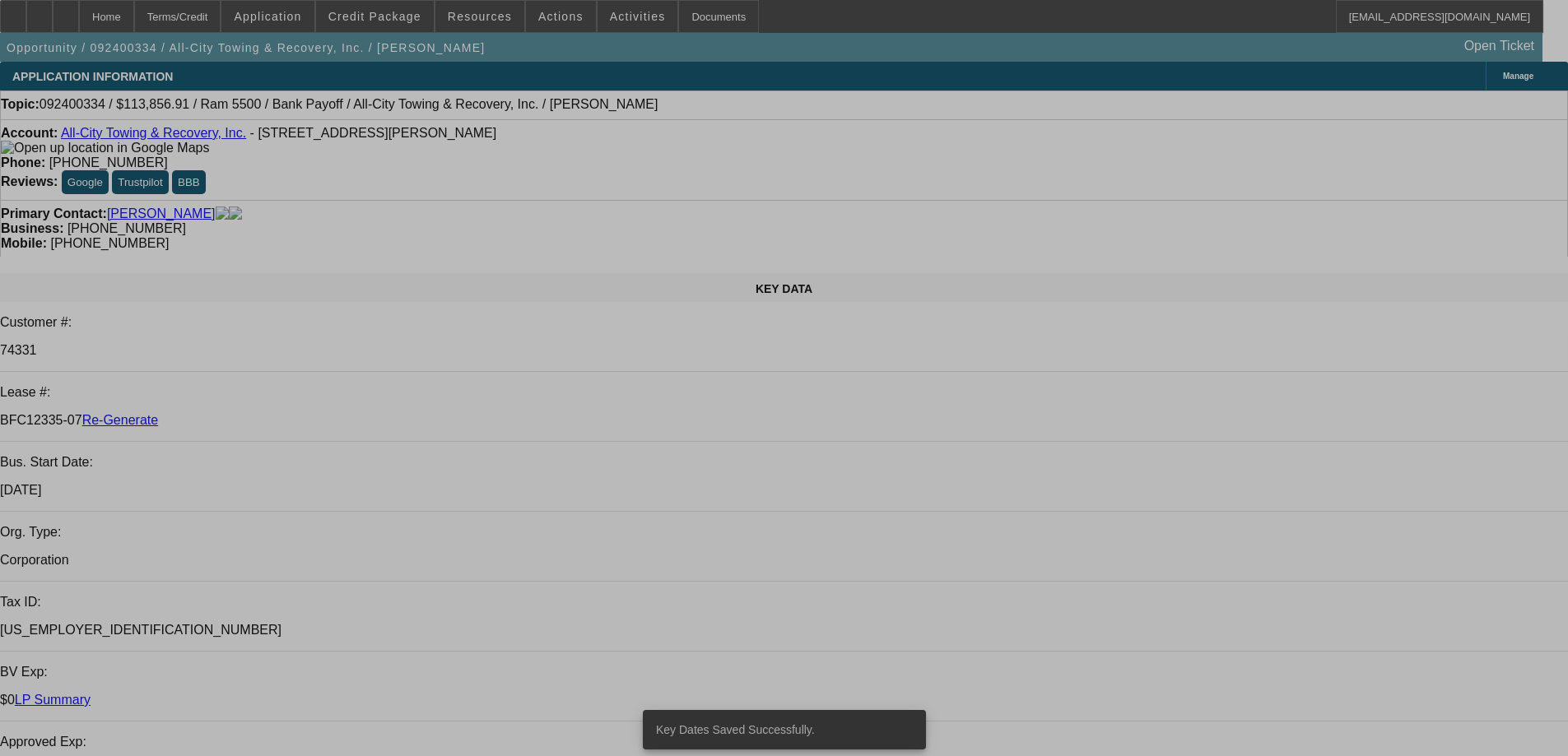
select select "0"
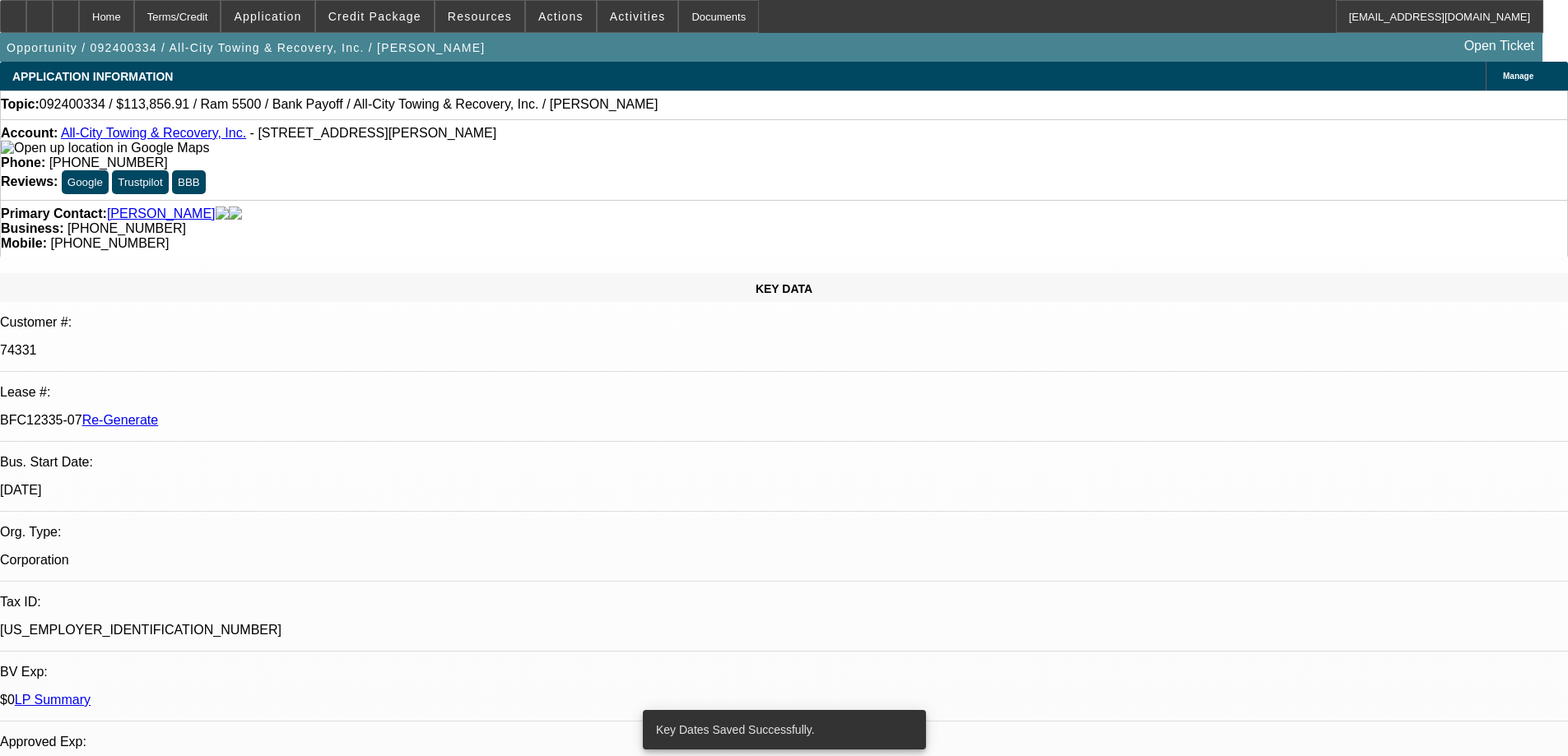
select select "6"
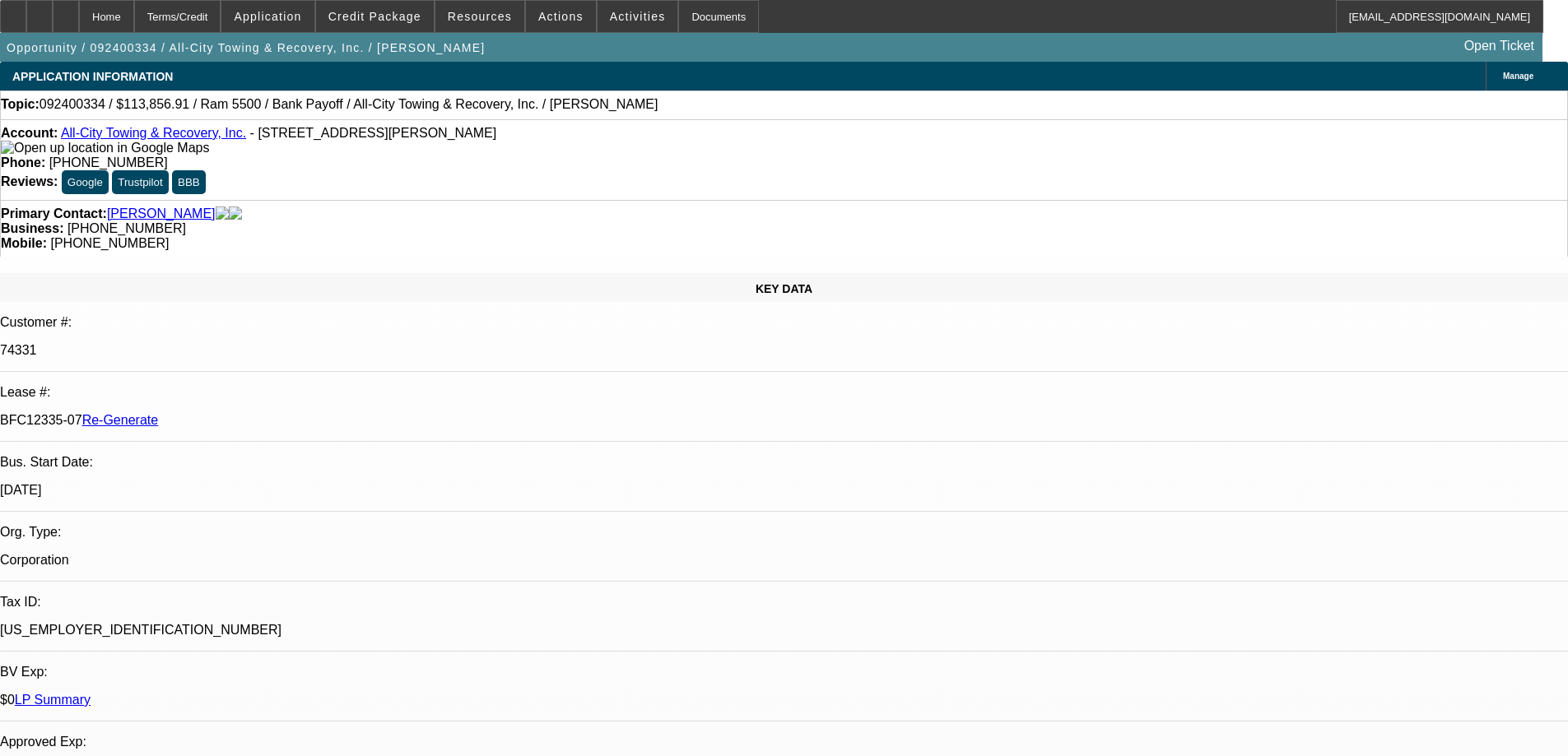
click at [678, 12] on div "Documents" at bounding box center [718, 17] width 80 height 33
